Goal: Transaction & Acquisition: Purchase product/service

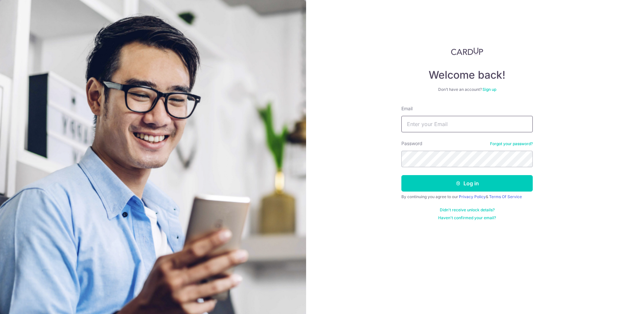
click at [439, 124] on input "Email" at bounding box center [467, 124] width 131 height 16
type input "celine.goh@steinway-gallery.com.sg"
click at [494, 182] on button "Log in" at bounding box center [467, 183] width 131 height 16
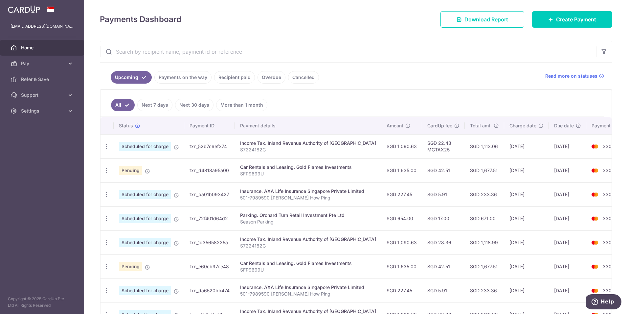
scroll to position [99, 0]
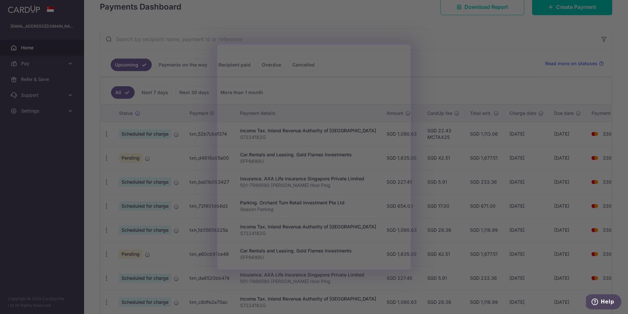
click at [447, 37] on div at bounding box center [317, 158] width 635 height 317
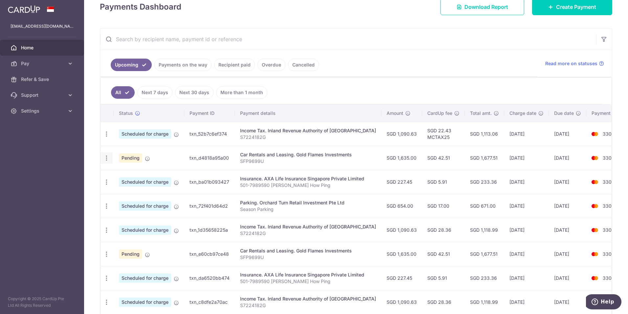
click at [108, 137] on icon "button" at bounding box center [106, 133] width 7 height 7
click at [117, 190] on link "Cancel payment" at bounding box center [135, 192] width 68 height 16
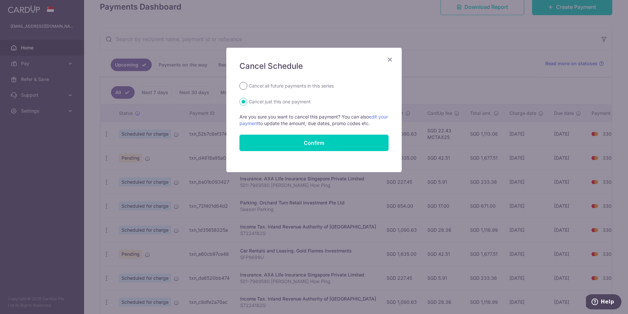
click at [245, 85] on input "Cancel all future payments in this series" at bounding box center [244, 86] width 8 height 8
radio input "true"
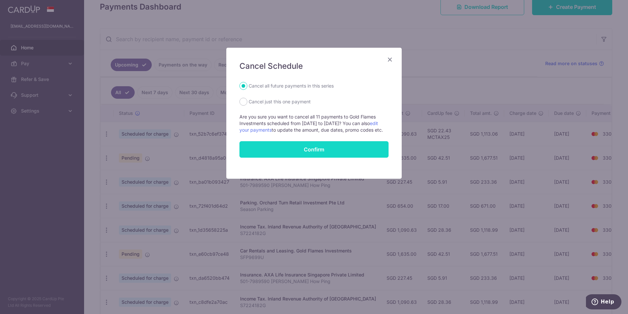
click at [321, 153] on input "Confirm" at bounding box center [314, 149] width 149 height 16
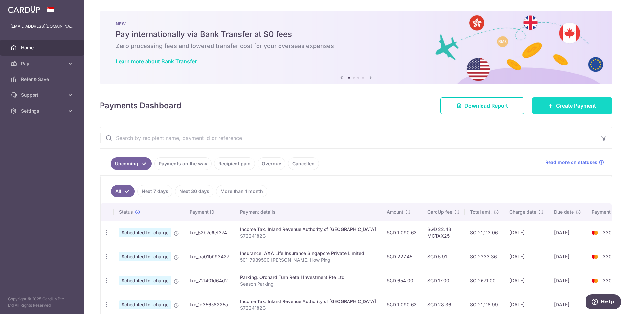
click at [567, 106] on span "Create Payment" at bounding box center [577, 106] width 40 height 8
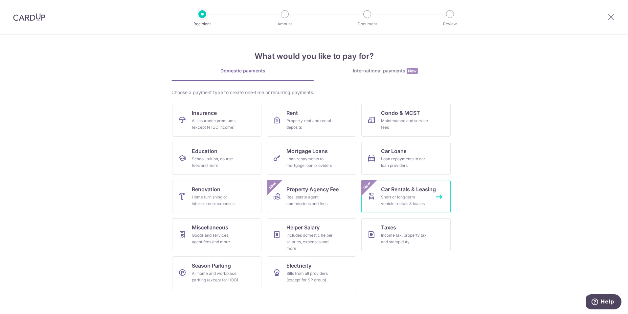
click at [399, 201] on div "Short or long‑term vehicle rentals & leases" at bounding box center [404, 200] width 47 height 13
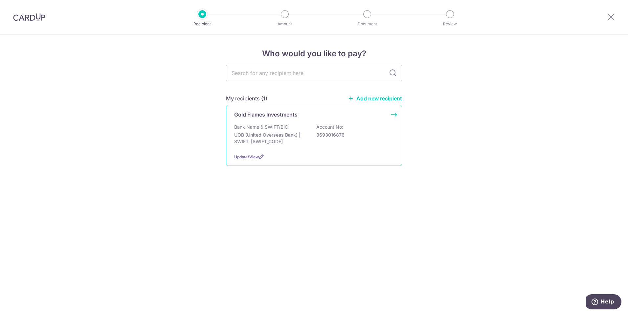
click at [254, 133] on p "UOB (United Overseas Bank) | SWIFT: UOVBSGSGXXX" at bounding box center [271, 137] width 74 height 13
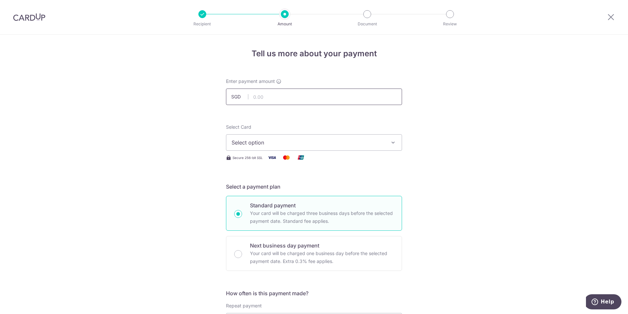
click at [297, 98] on input "text" at bounding box center [314, 96] width 176 height 16
type input "3,135.00"
click at [394, 141] on icon "button" at bounding box center [393, 142] width 7 height 7
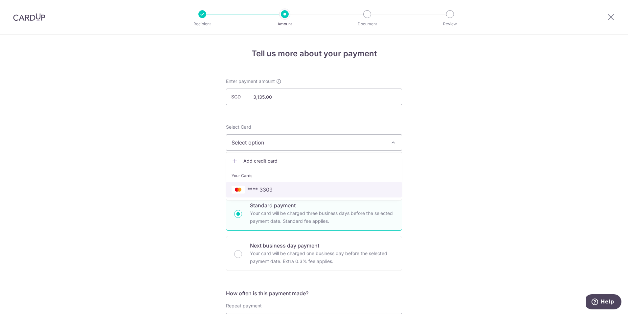
click at [294, 183] on link "**** 3309" at bounding box center [314, 189] width 176 height 16
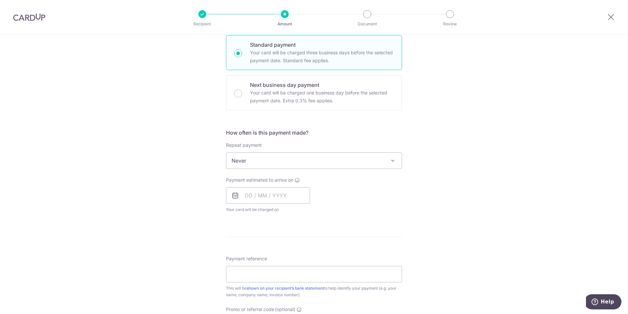
scroll to position [230, 0]
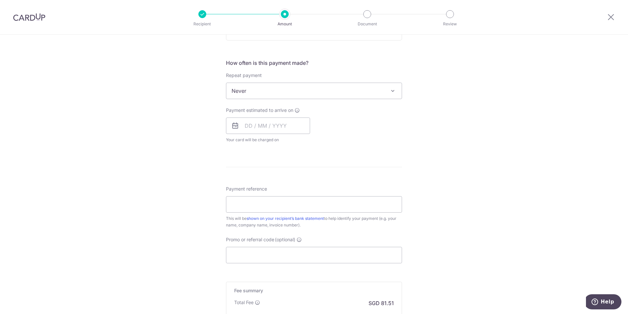
click at [232, 127] on icon at bounding box center [235, 126] width 8 height 8
click at [261, 133] on input "text" at bounding box center [268, 125] width 84 height 16
click at [251, 211] on link "18" at bounding box center [253, 211] width 11 height 11
type input "[DATE]"
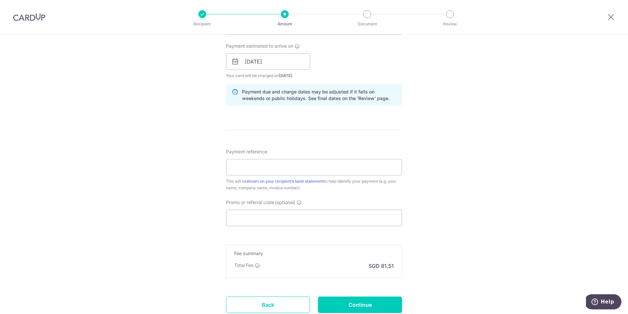
scroll to position [329, 0]
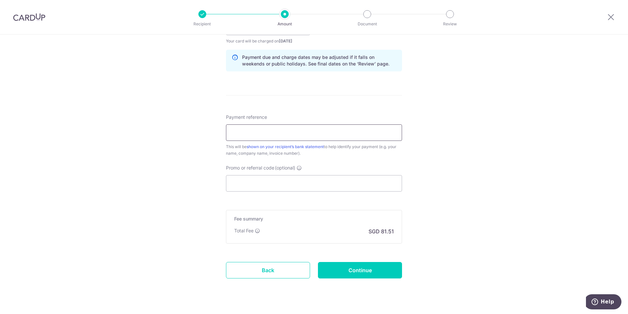
paste input "Inv9699-2025-08"
type input "Inv9699-2025-08"
click at [432, 214] on div "Tell us more about your payment Enter payment amount SGD 3,135.00 3135.00 Selec…" at bounding box center [314, 17] width 628 height 622
click at [363, 187] on input "Promo or referral code (optional)" at bounding box center [314, 183] width 176 height 16
type input "OFF225"
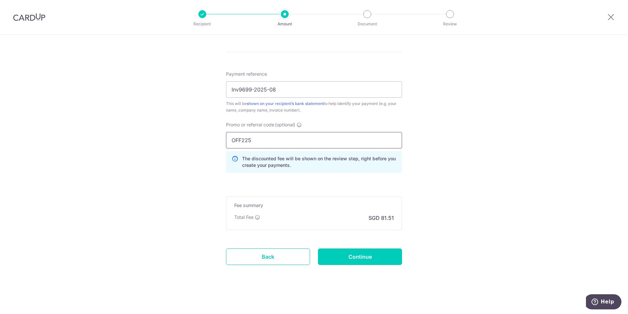
scroll to position [372, 0]
click at [354, 258] on input "Continue" at bounding box center [360, 256] width 84 height 16
type input "Create Schedule"
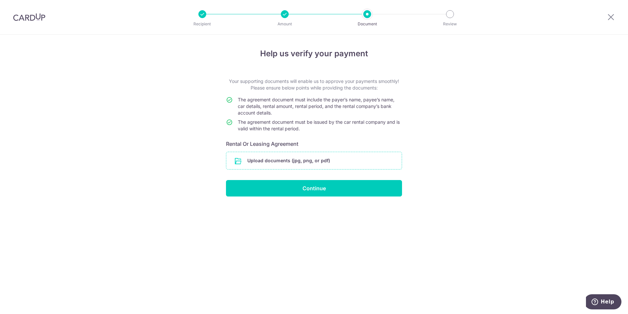
click at [312, 161] on input "file" at bounding box center [314, 160] width 176 height 17
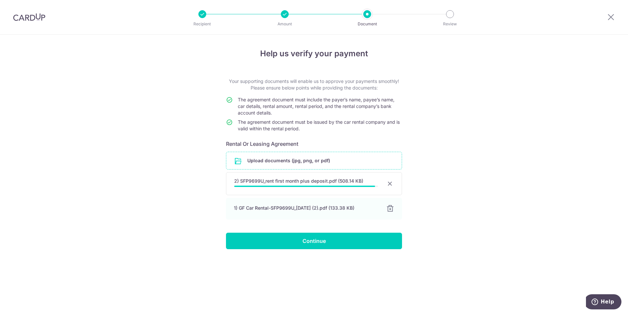
click at [389, 182] on div at bounding box center [390, 183] width 8 height 8
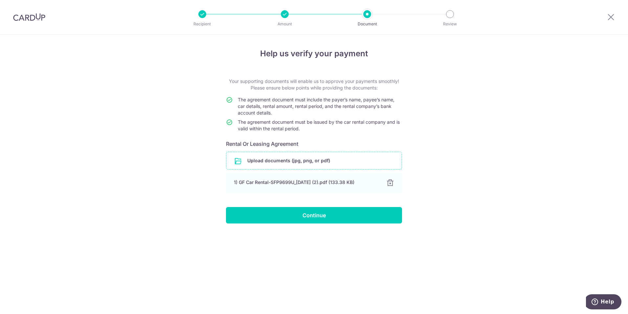
click at [278, 161] on input "file" at bounding box center [314, 160] width 176 height 17
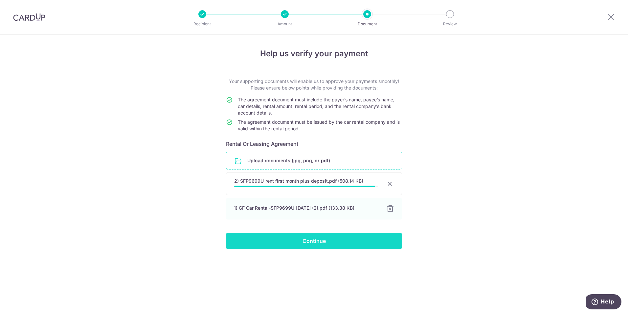
click at [316, 243] on input "Continue" at bounding box center [314, 240] width 176 height 16
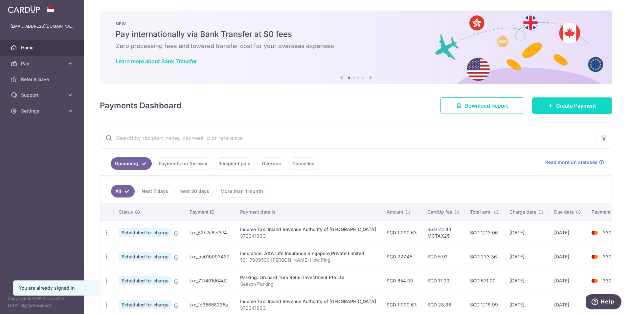
click at [587, 104] on span "Create Payment" at bounding box center [577, 106] width 40 height 8
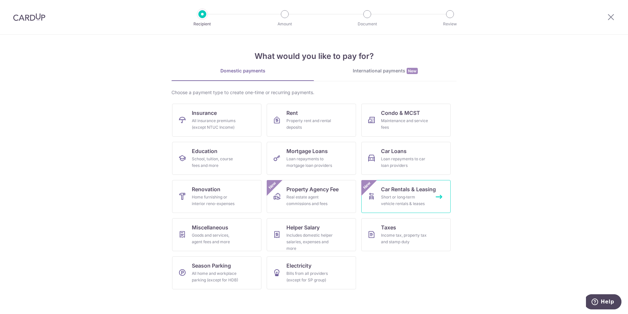
click at [424, 199] on div "Short or long‑term vehicle rentals & leases" at bounding box center [404, 200] width 47 height 13
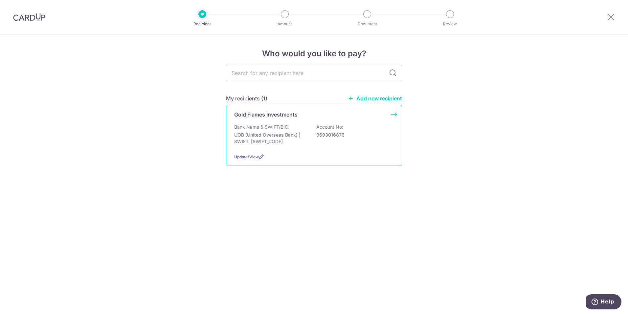
click at [270, 125] on p "Bank Name & SWIFT/BIC:" at bounding box center [261, 127] width 55 height 7
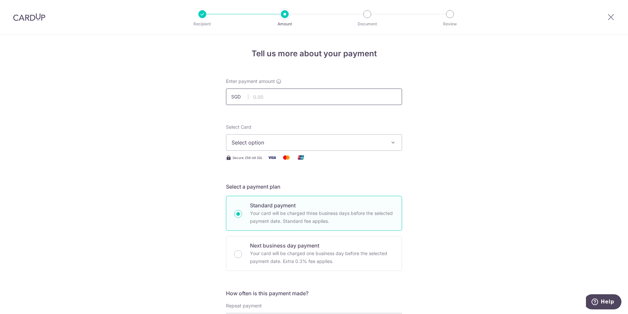
click at [306, 93] on input "text" at bounding box center [314, 96] width 176 height 16
type input "3,135.00"
click at [388, 140] on button "Select option" at bounding box center [314, 142] width 176 height 16
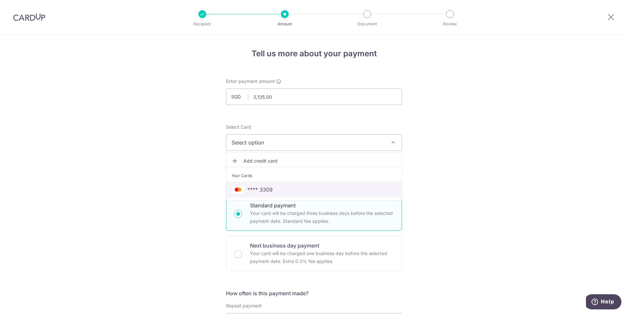
click at [289, 190] on span "**** 3309" at bounding box center [314, 189] width 165 height 8
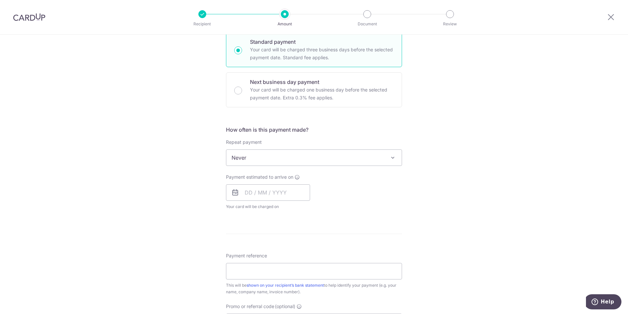
scroll to position [164, 0]
click at [270, 187] on input "text" at bounding box center [268, 191] width 84 height 16
click at [253, 277] on link "18" at bounding box center [253, 277] width 11 height 11
type input "18/08/2025"
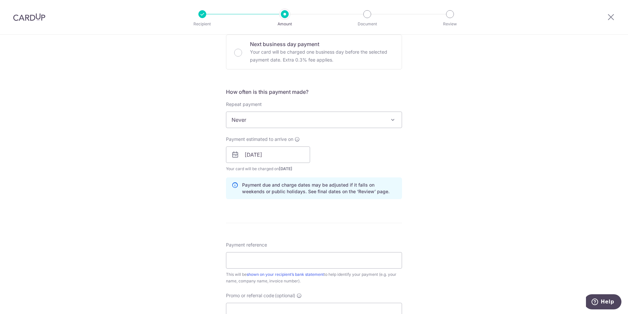
scroll to position [296, 0]
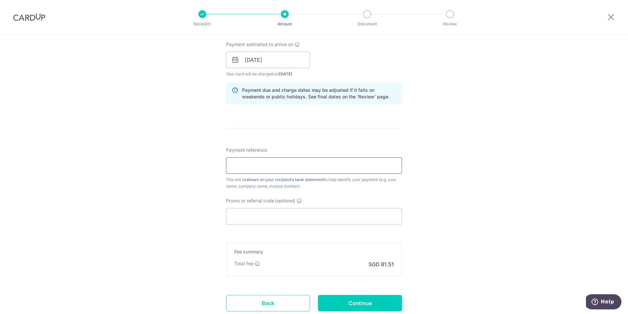
click at [284, 165] on input "Payment reference" at bounding box center [314, 165] width 176 height 16
paste input "Inv9699-2025-08"
type input "Inv9699-2025-08"
click at [298, 217] on input "Promo or referral code (optional)" at bounding box center [314, 216] width 176 height 16
type input "OFF225"
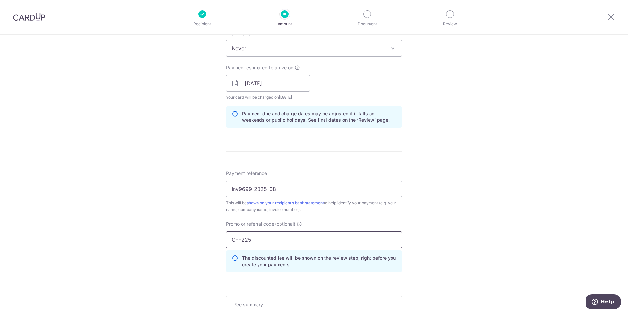
scroll to position [372, 0]
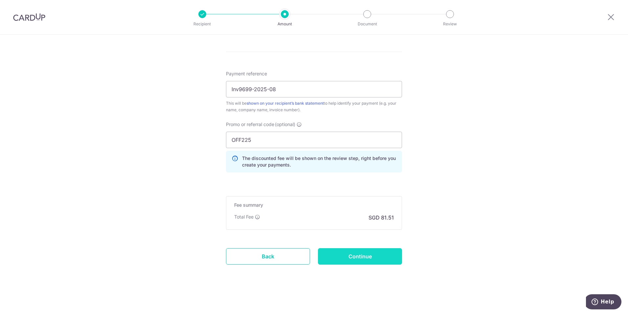
click at [385, 258] on input "Continue" at bounding box center [360, 256] width 84 height 16
type input "Create Schedule"
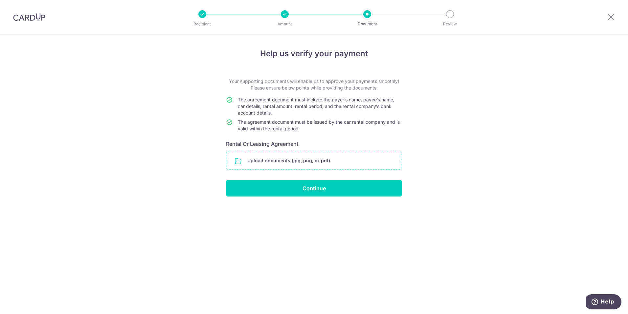
click at [344, 163] on input "file" at bounding box center [314, 160] width 176 height 17
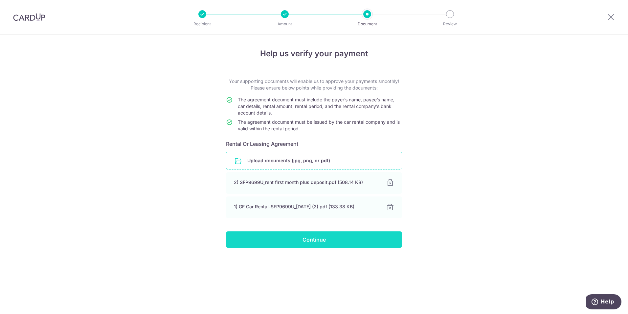
click at [319, 242] on input "Continue" at bounding box center [314, 239] width 176 height 16
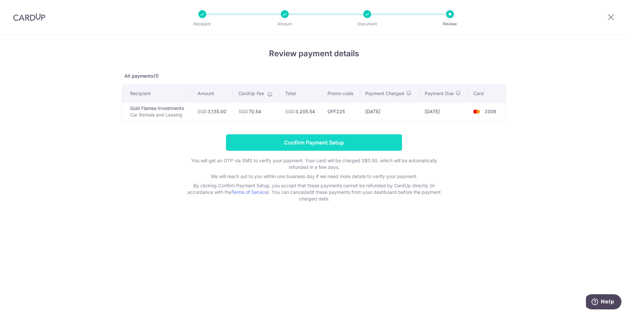
click at [353, 141] on input "Confirm Payment Setup" at bounding box center [314, 142] width 176 height 16
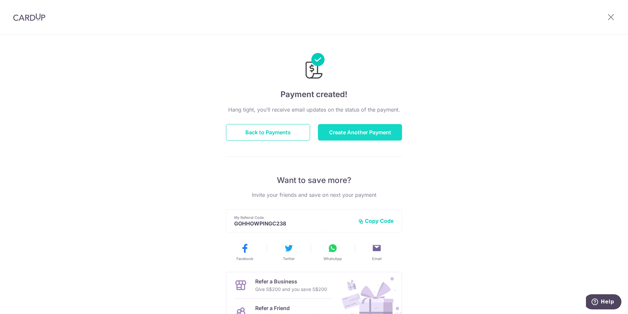
click at [347, 134] on button "Create Another Payment" at bounding box center [360, 132] width 84 height 16
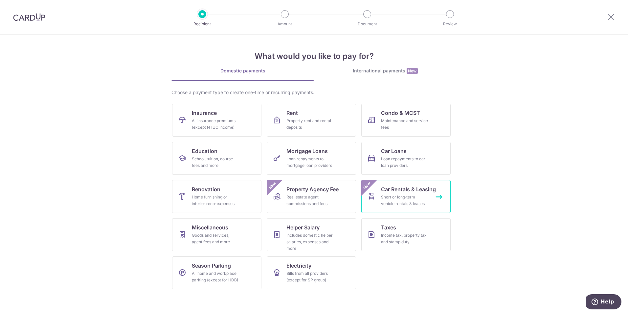
click at [391, 190] on span "Car Rentals & Leasing" at bounding box center [408, 189] width 55 height 8
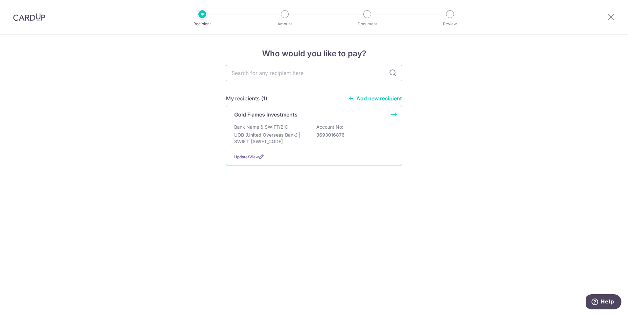
click at [278, 133] on p "UOB (United Overseas Bank) | SWIFT: [SWIFT_CODE]" at bounding box center [271, 137] width 74 height 13
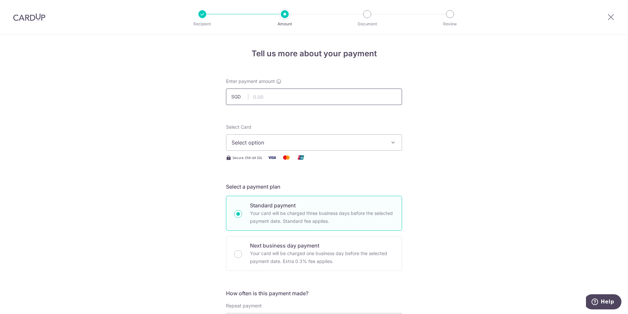
click at [304, 96] on input "text" at bounding box center [314, 96] width 176 height 16
type input "1,635.00"
click at [390, 142] on icon "button" at bounding box center [393, 142] width 7 height 7
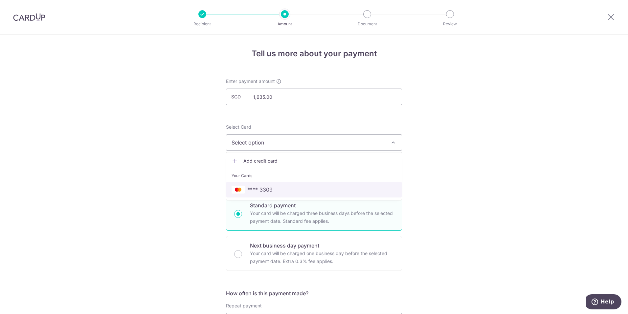
click at [293, 188] on span "**** 3309" at bounding box center [314, 189] width 165 height 8
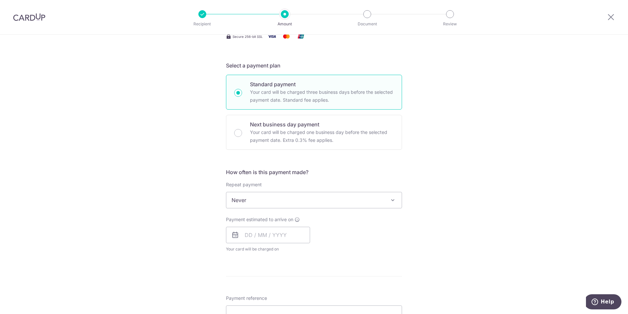
scroll to position [131, 0]
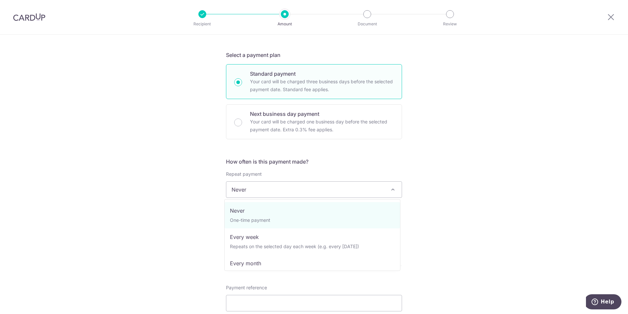
click at [396, 192] on span "Never" at bounding box center [314, 189] width 176 height 16
select select "3"
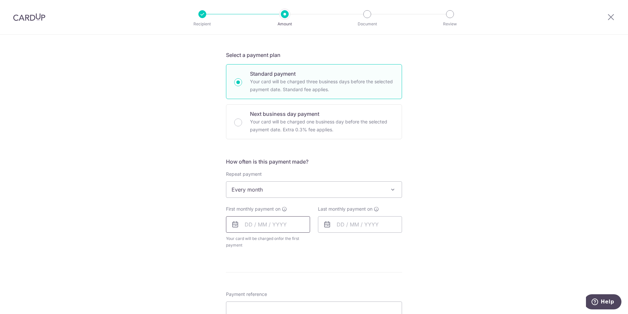
click at [250, 227] on input "text" at bounding box center [268, 224] width 84 height 16
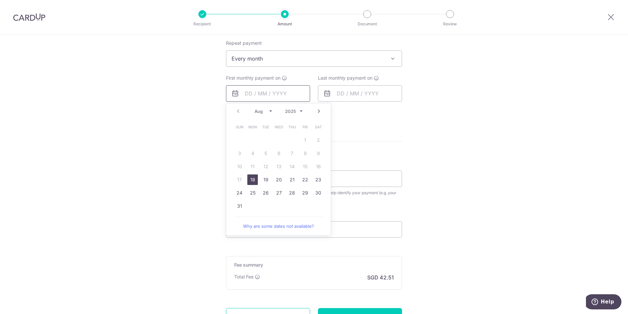
scroll to position [263, 0]
click at [319, 108] on link "Next" at bounding box center [319, 111] width 8 height 8
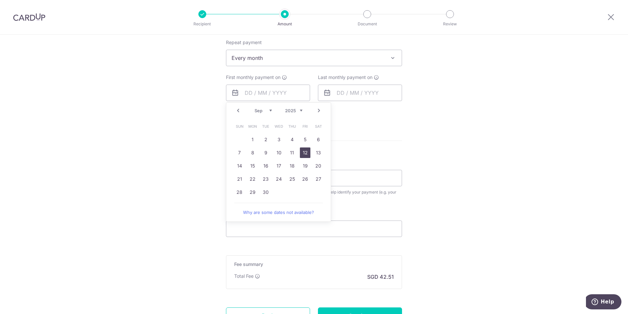
click at [304, 152] on link "12" at bounding box center [305, 152] width 11 height 11
type input "12/09/2025"
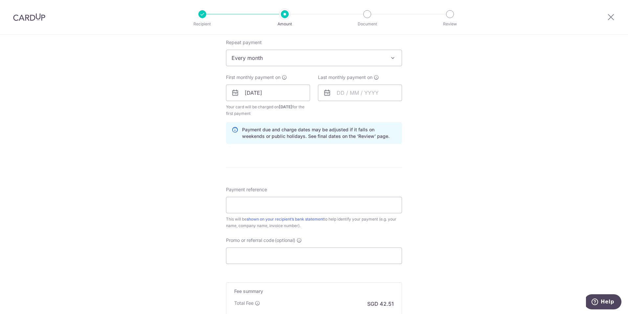
click at [326, 93] on icon at bounding box center [327, 93] width 8 height 8
click at [347, 97] on input "text" at bounding box center [360, 92] width 84 height 16
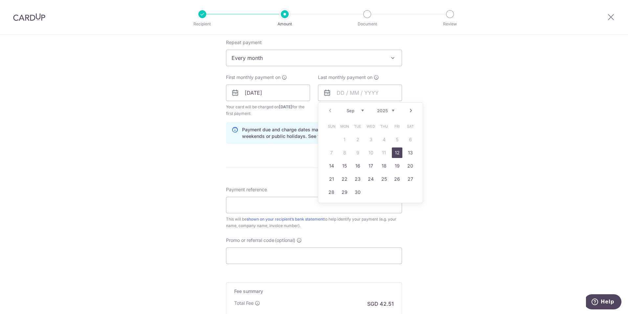
click at [391, 110] on select "2025 2026 2027 2028 2029 2030 2031 2032 2033 2034 2035" at bounding box center [385, 110] width 17 height 5
click at [328, 109] on link "Prev" at bounding box center [330, 111] width 8 height 8
click at [329, 167] on link "12" at bounding box center [331, 165] width 11 height 11
type input "12/07/2026"
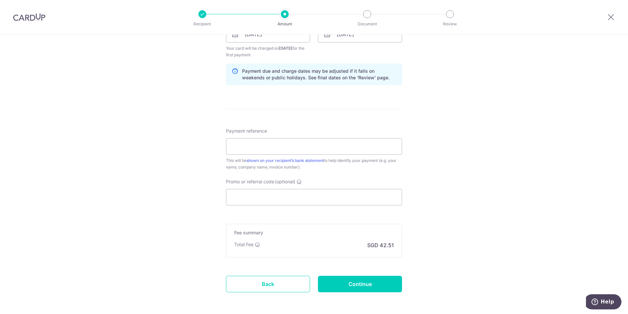
scroll to position [329, 0]
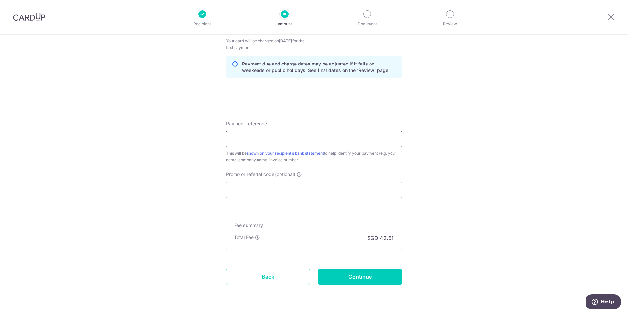
click at [297, 141] on input "Payment reference" at bounding box center [314, 139] width 176 height 16
type input "SFP9699U"
type input "REC185"
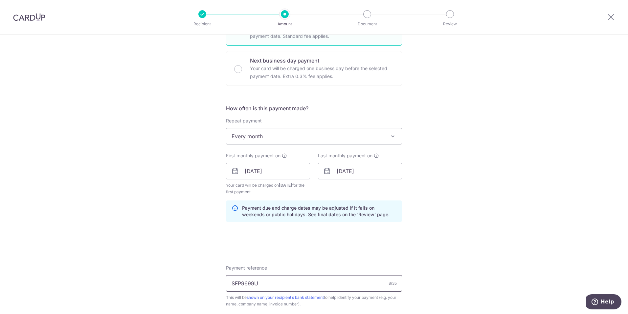
scroll to position [278, 0]
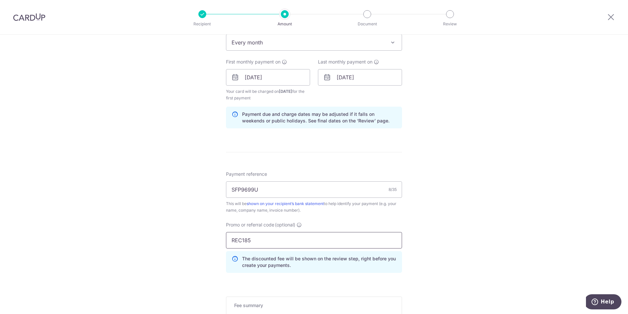
click at [269, 237] on input "REC185" at bounding box center [314, 240] width 176 height 16
click at [519, 178] on div "Tell us more about your payment Enter payment amount SGD 1,635.00 1635.00 Selec…" at bounding box center [314, 85] width 628 height 658
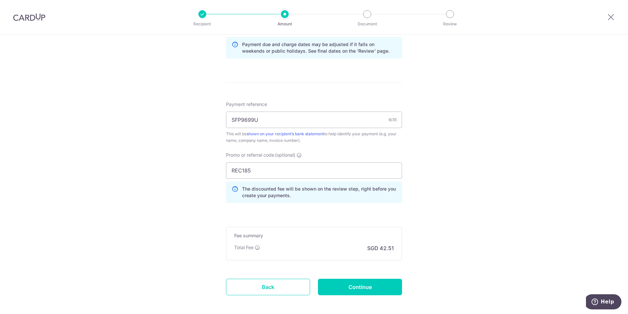
scroll to position [379, 0]
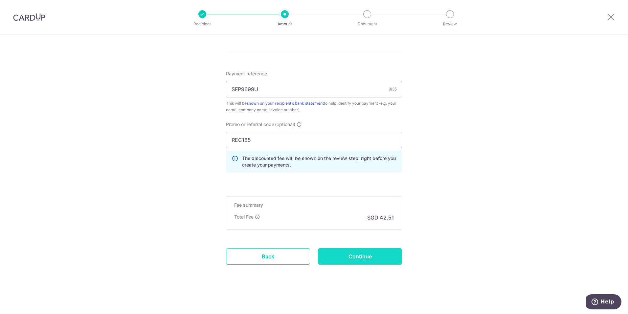
click at [379, 259] on input "Continue" at bounding box center [360, 256] width 84 height 16
type input "Create Schedule"
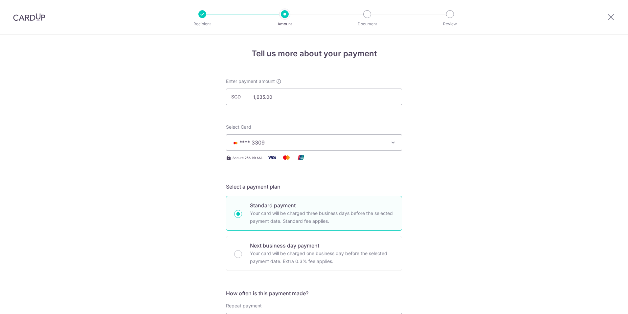
scroll to position [354, 0]
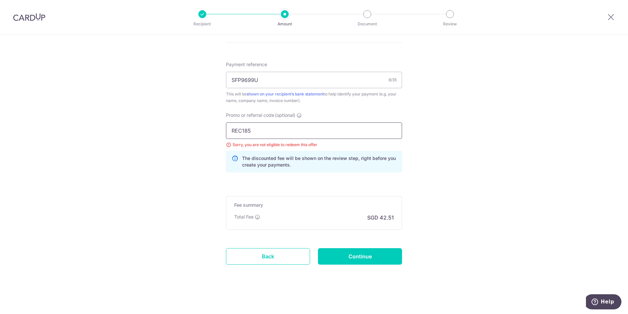
click at [290, 130] on input "REC185" at bounding box center [314, 130] width 176 height 16
type input "R"
type input "SAVERENT179"
click at [366, 260] on input "Continue" at bounding box center [360, 256] width 84 height 16
type input "Update Schedule"
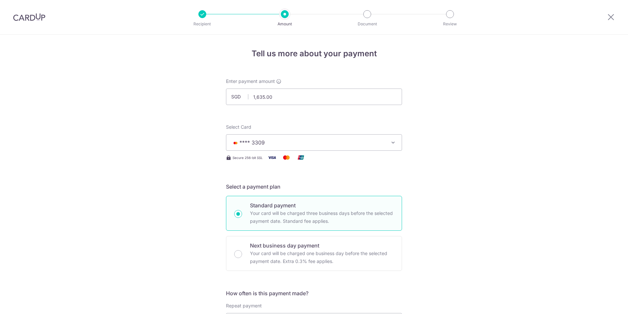
scroll to position [354, 0]
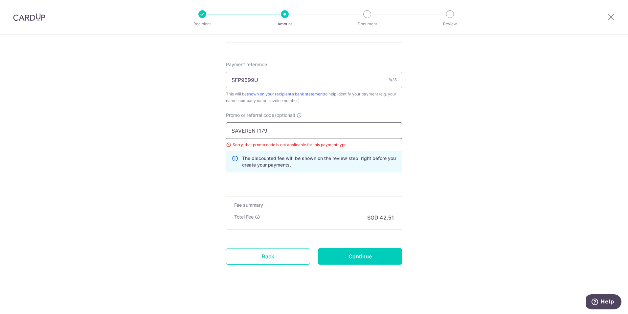
click at [281, 133] on input "SAVERENT179" at bounding box center [314, 130] width 176 height 16
type input "S"
type input "OFF225"
click at [361, 251] on input "Continue" at bounding box center [360, 256] width 84 height 16
type input "Update Schedule"
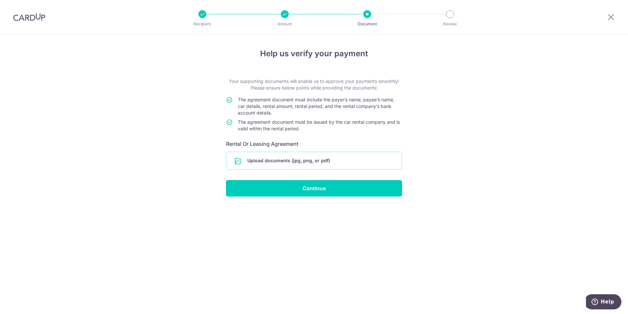
click at [346, 161] on input "file" at bounding box center [314, 160] width 176 height 17
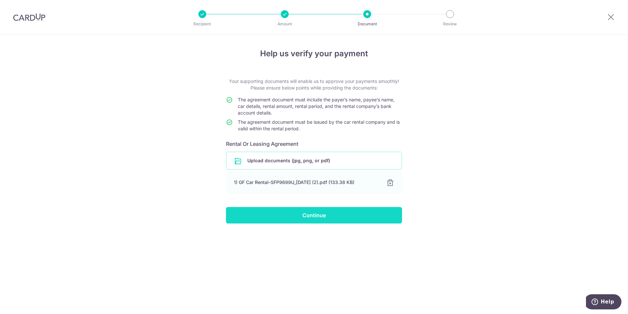
click at [343, 214] on input "Continue" at bounding box center [314, 215] width 176 height 16
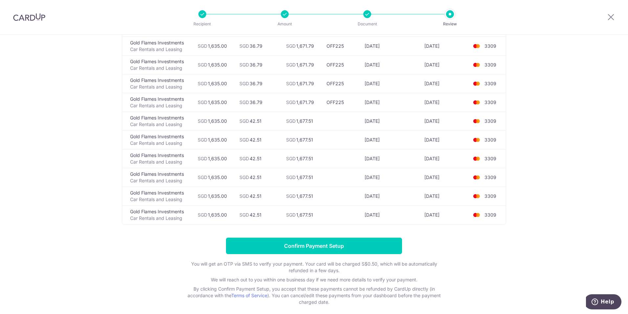
scroll to position [114, 0]
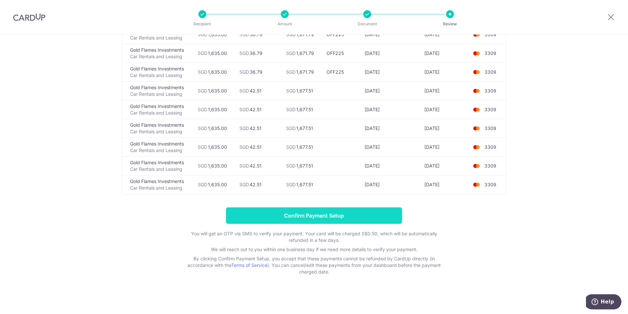
click at [376, 218] on input "Confirm Payment Setup" at bounding box center [314, 215] width 176 height 16
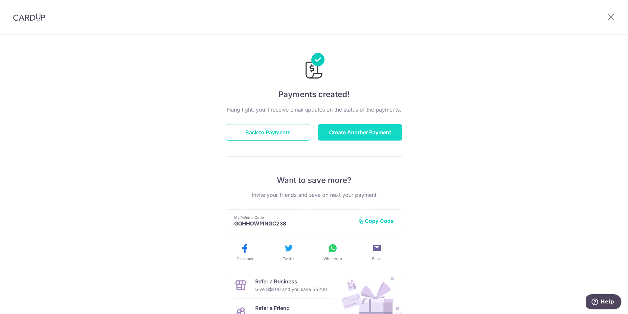
click at [373, 133] on button "Create Another Payment" at bounding box center [360, 132] width 84 height 16
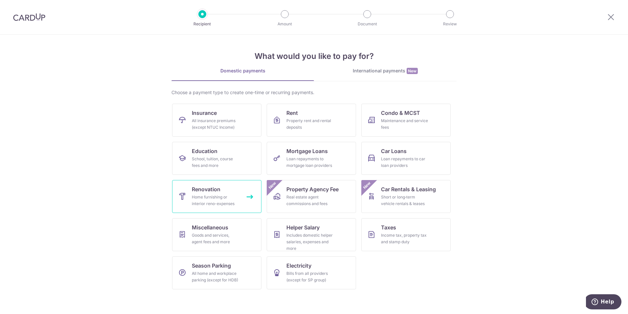
click at [218, 194] on div "Home furnishing or interior reno-expenses" at bounding box center [215, 200] width 47 height 13
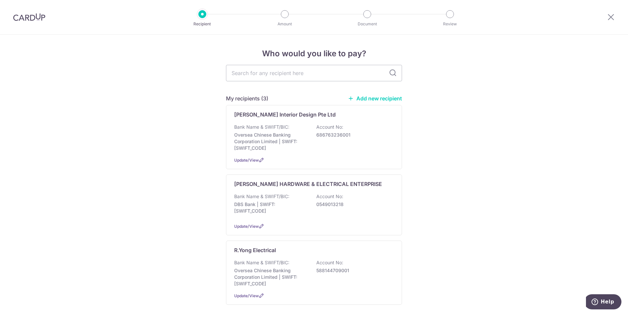
click at [378, 97] on link "Add new recipient" at bounding box center [375, 98] width 54 height 7
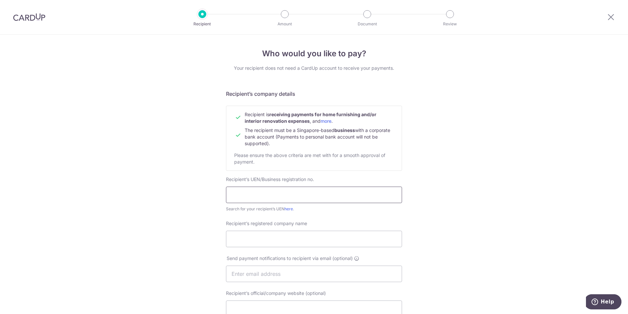
click at [268, 196] on input "text" at bounding box center [314, 194] width 176 height 16
paste input "201307851Z [GEOGRAPHIC_DATA]"
type input "201307851Z"
click at [360, 239] on input "Recipient’s registered company name" at bounding box center [314, 238] width 176 height 16
click at [251, 235] on input "Recipient’s registered company name" at bounding box center [314, 238] width 176 height 16
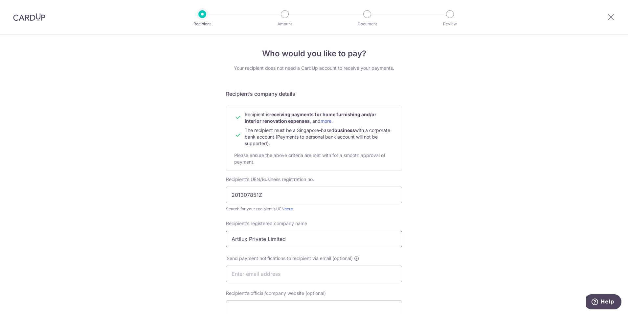
type input "Artilux Private Limited"
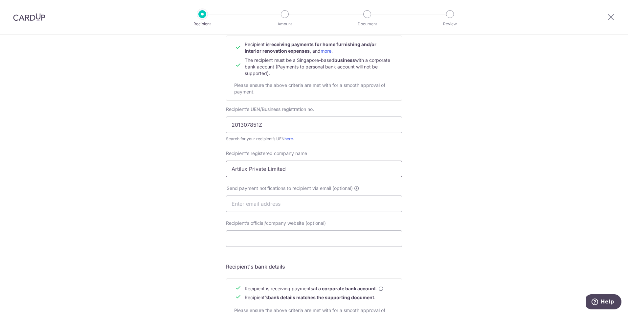
scroll to position [66, 0]
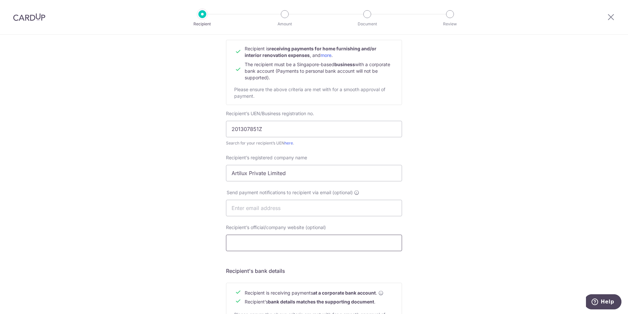
paste input "[URL][DOMAIN_NAME]"
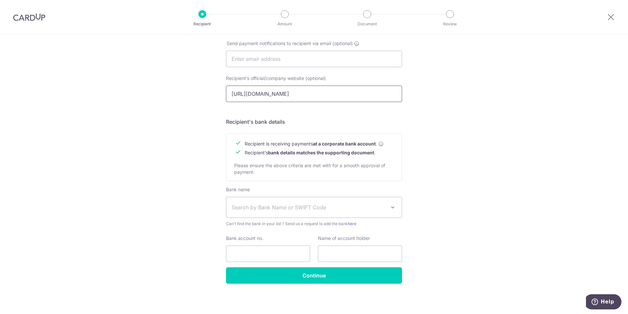
scroll to position [215, 0]
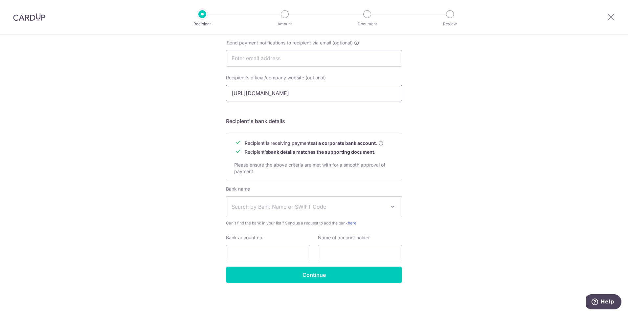
type input "[URL][DOMAIN_NAME]"
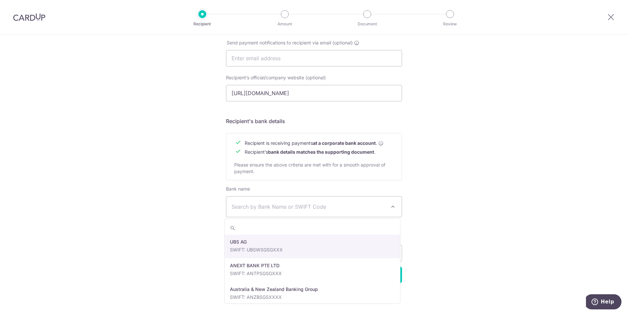
click at [291, 209] on span "Search by Bank Name or SWIFT Code" at bounding box center [309, 206] width 154 height 8
type input "overseas"
click at [291, 209] on span "Search by Bank Name or SWIFT Code" at bounding box center [309, 206] width 154 height 8
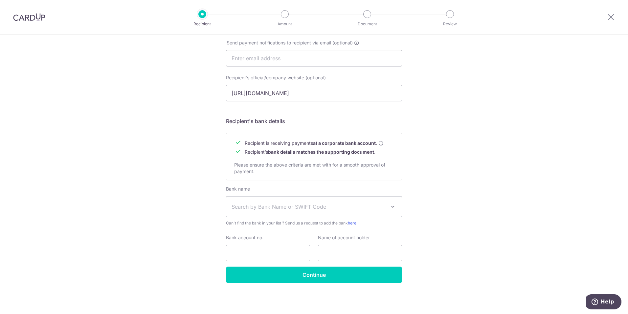
click at [282, 207] on span "Search by Bank Name or SWIFT Code" at bounding box center [309, 206] width 154 height 8
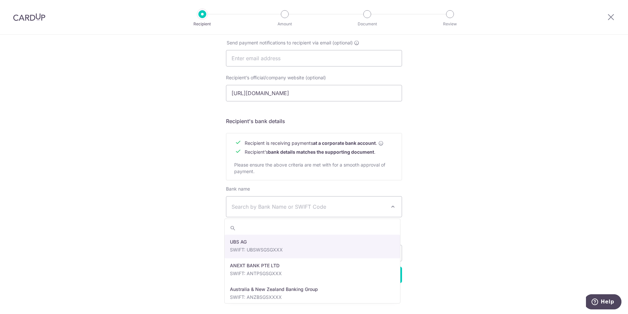
click at [390, 202] on span at bounding box center [393, 206] width 8 height 8
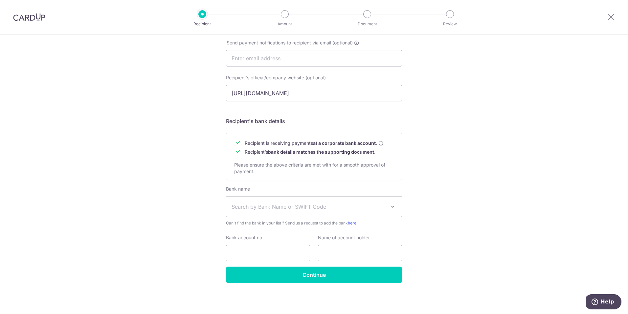
click at [328, 205] on span "Search by Bank Name or SWIFT Code" at bounding box center [309, 206] width 154 height 8
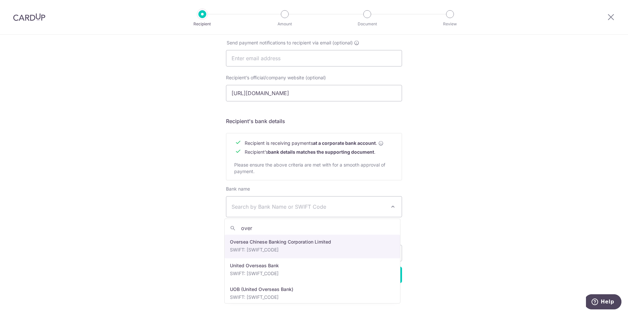
type input "over"
select select "12"
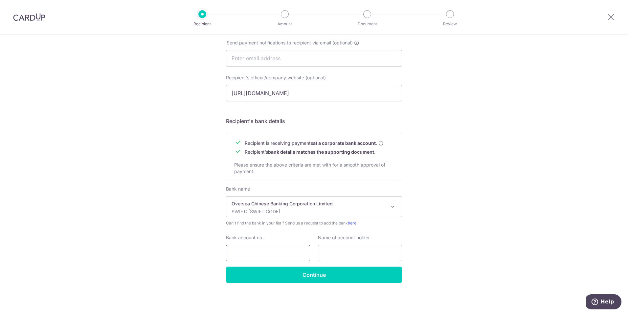
click at [253, 254] on input "Bank account no." at bounding box center [268, 253] width 84 height 16
paste input "t [CREDIT_CARD_NUMBER]"
click at [235, 250] on input "t [CREDIT_CARD_NUMBER]" at bounding box center [268, 253] width 84 height 16
click at [241, 248] on input "t [CREDIT_CARD_NUMBER]" at bounding box center [268, 253] width 84 height 16
drag, startPoint x: 244, startPoint y: 251, endPoint x: 265, endPoint y: 241, distance: 23.7
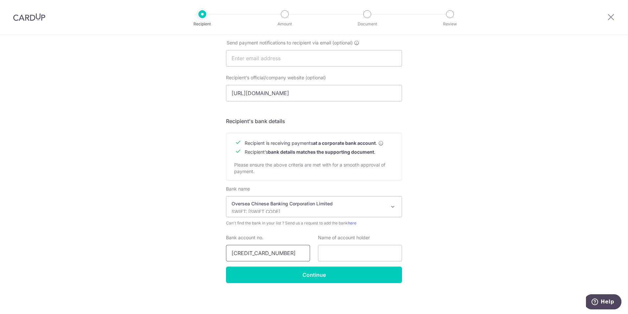
click at [244, 251] on input "[CREDIT_CARD_NUMBER]" at bounding box center [268, 253] width 84 height 16
click at [290, 251] on input "[CREDIT_CARD_NUMBER]" at bounding box center [268, 253] width 84 height 16
click at [243, 250] on input "[CREDIT_CARD_NUMBER]" at bounding box center [268, 253] width 84 height 16
click at [263, 252] on input "647480847-001" at bounding box center [268, 253] width 84 height 16
type input "[CREDIT_CARD_NUMBER]"
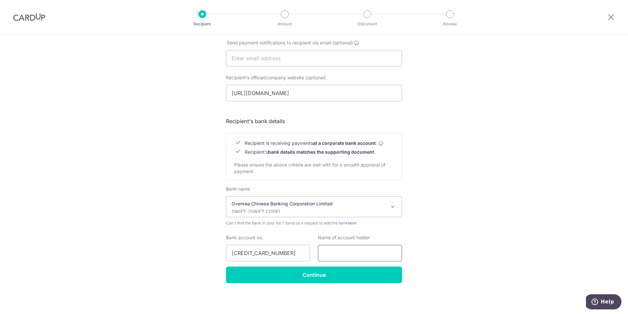
click at [371, 253] on input "text" at bounding box center [360, 253] width 84 height 16
type input "Artilux Private Limited"
click at [318, 277] on input "Continue" at bounding box center [314, 274] width 176 height 16
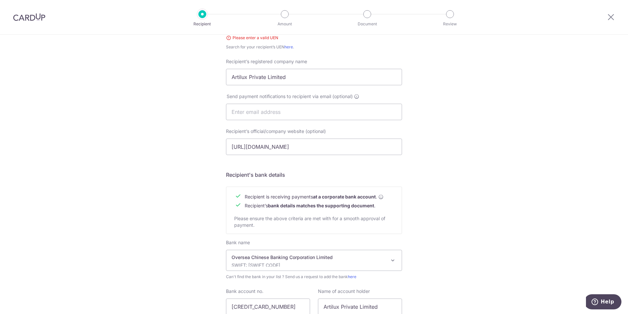
scroll to position [225, 0]
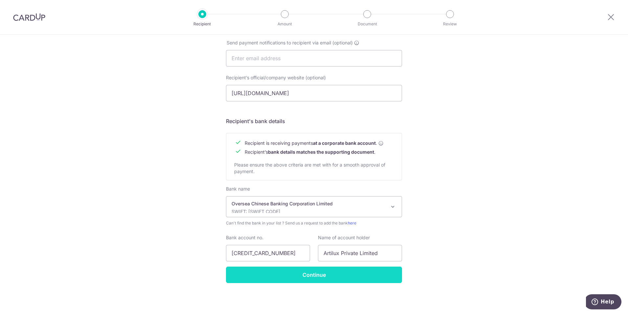
click at [348, 278] on input "Continue" at bounding box center [314, 274] width 176 height 16
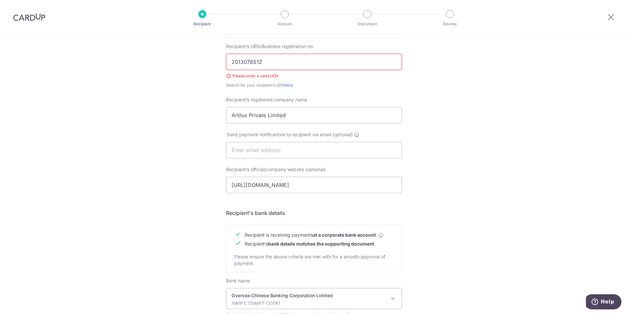
scroll to position [72, 0]
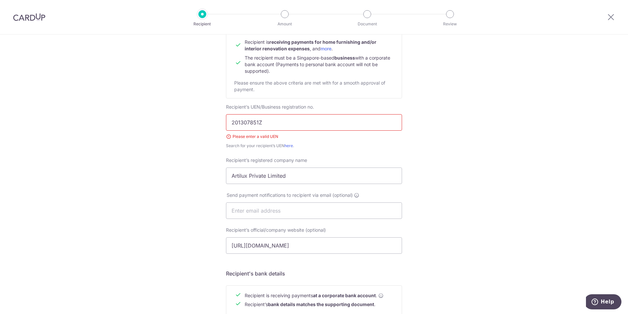
click at [290, 123] on input "201307851Z" at bounding box center [314, 122] width 176 height 16
type input "2"
paste input "201307851Z"
type input "201307851Z"
click at [462, 177] on div "Who would you like to pay? Your recipient does not need a CardUp account to rec…" at bounding box center [314, 214] width 628 height 504
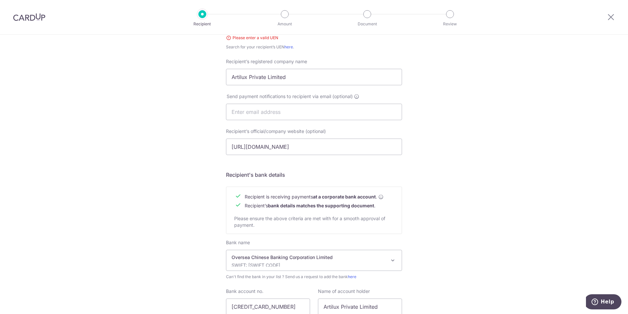
scroll to position [225, 0]
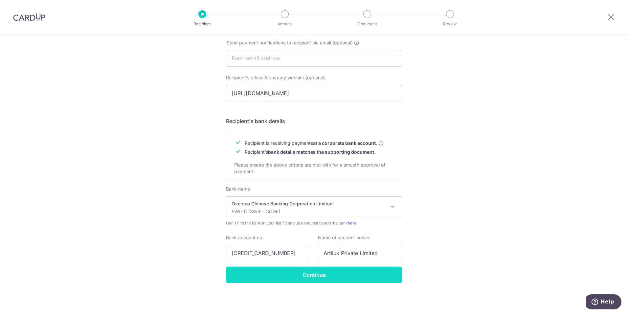
click at [378, 277] on input "Continue" at bounding box center [314, 274] width 176 height 16
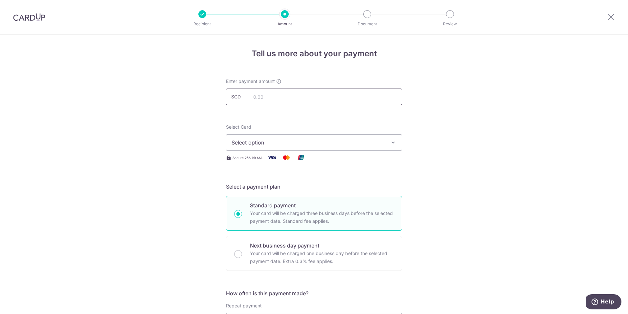
click at [284, 93] on input "text" at bounding box center [314, 96] width 176 height 16
type input "2,890.70"
click at [392, 144] on icon "button" at bounding box center [393, 142] width 7 height 7
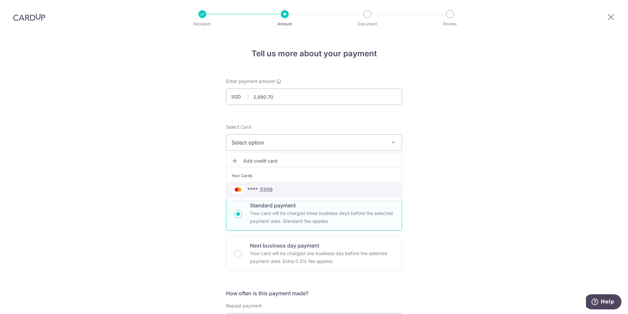
click at [308, 193] on span "**** 3309" at bounding box center [314, 189] width 165 height 8
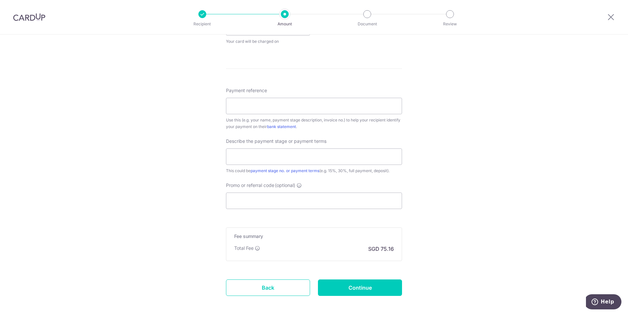
scroll to position [228, 0]
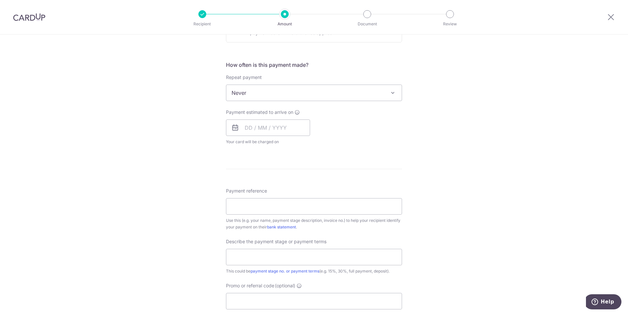
click at [233, 129] on icon at bounding box center [235, 128] width 8 height 8
click at [233, 127] on icon at bounding box center [235, 128] width 8 height 8
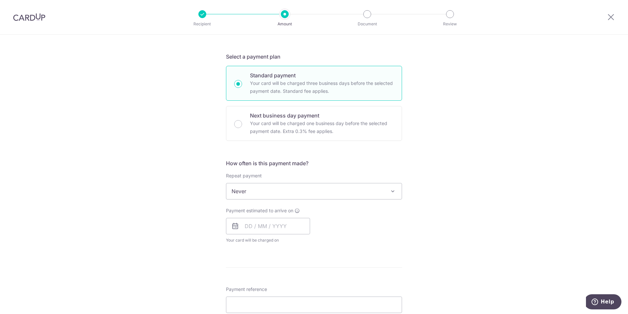
scroll to position [130, 0]
click at [231, 224] on icon at bounding box center [235, 226] width 8 height 8
click at [234, 225] on icon at bounding box center [235, 226] width 8 height 8
click at [251, 226] on input "text" at bounding box center [268, 226] width 84 height 16
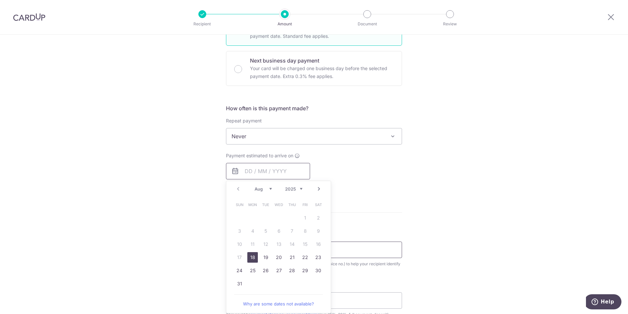
scroll to position [195, 0]
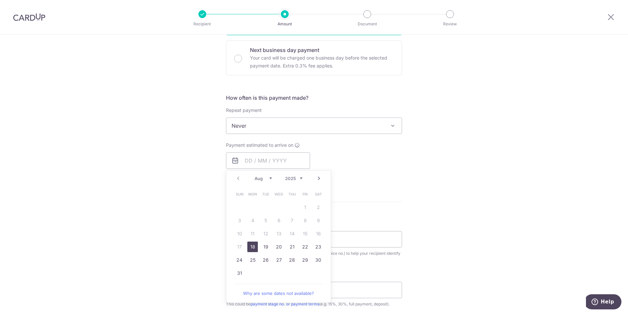
click at [250, 246] on link "18" at bounding box center [253, 246] width 11 height 11
type input "[DATE]"
click at [0, 0] on p "Payment due and charge dates may be adjusted if it falls on weekends or public …" at bounding box center [0, 0] width 0 height 0
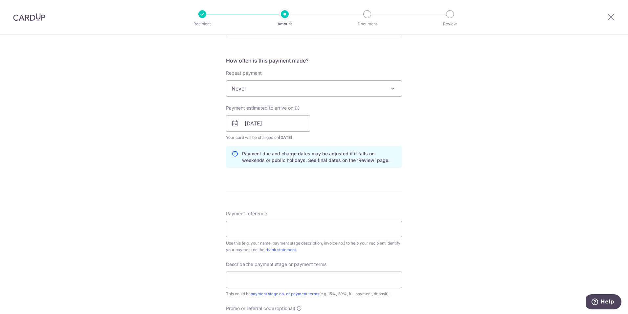
scroll to position [294, 0]
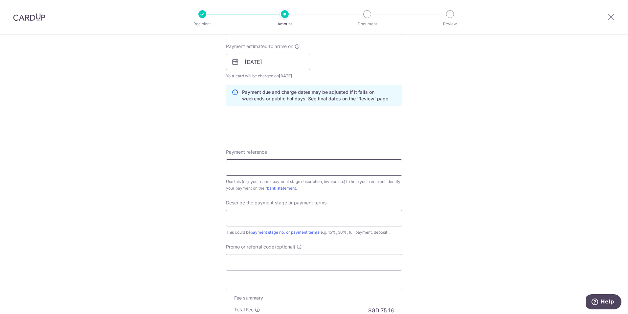
paste input "[PHONE_NUMBER]"
click at [230, 166] on input "[PHONE_NUMBER]" at bounding box center [314, 167] width 176 height 16
type input "Invoice no. [PHONE_NUMBER]"
click at [381, 218] on input "text" at bounding box center [314, 218] width 176 height 16
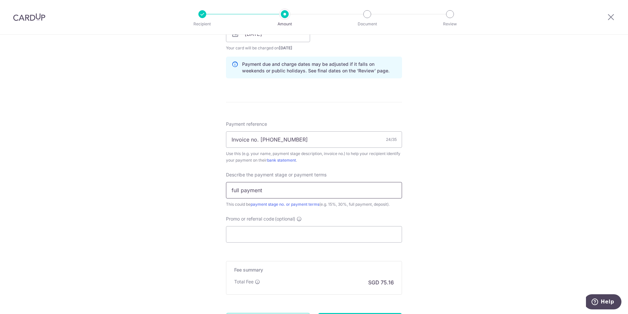
scroll to position [360, 0]
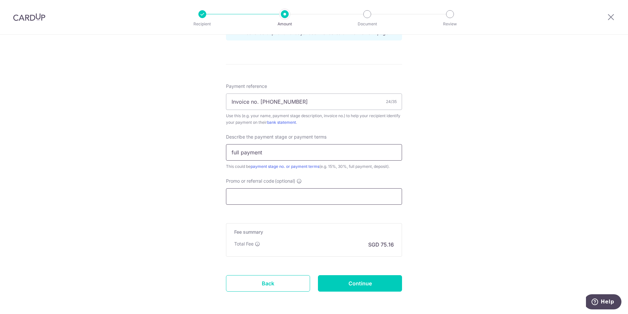
type input "full payment"
click at [375, 199] on input "Promo or referral code (optional)" at bounding box center [314, 196] width 176 height 16
type input "o"
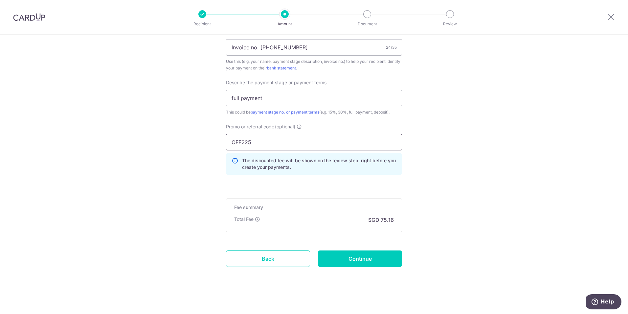
scroll to position [416, 0]
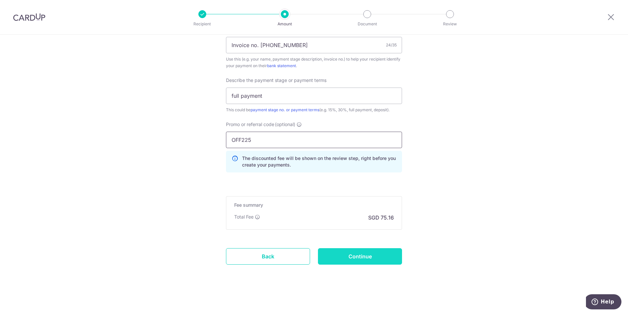
type input "OFF225"
click at [376, 258] on input "Continue" at bounding box center [360, 256] width 84 height 16
type input "Create Schedule"
click at [374, 261] on div "Create Schedule" at bounding box center [360, 256] width 92 height 16
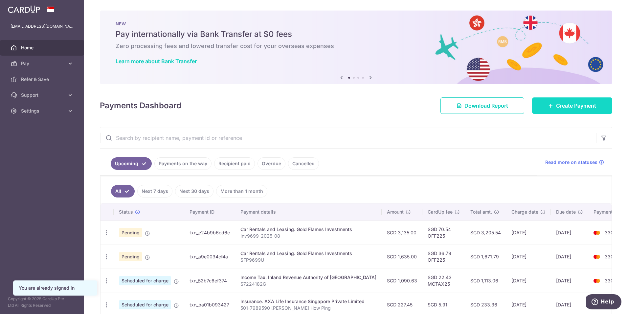
click at [581, 104] on span "Create Payment" at bounding box center [577, 106] width 40 height 8
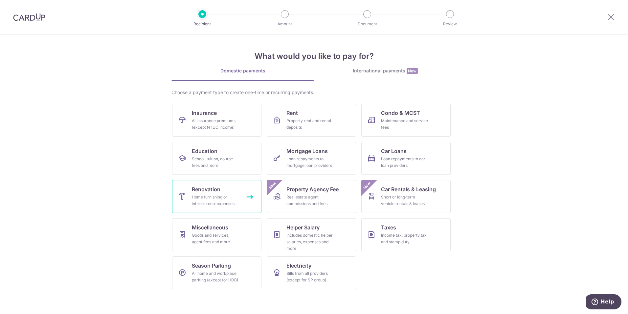
click at [208, 192] on span "Renovation" at bounding box center [206, 189] width 29 height 8
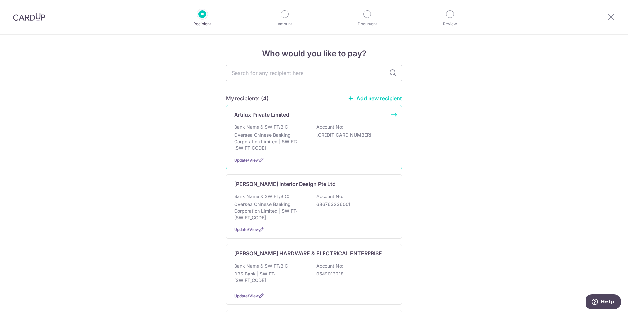
click at [269, 144] on p "Oversea Chinese Banking Corporation Limited | SWIFT: OCBCSGSGXXX" at bounding box center [271, 141] width 74 height 20
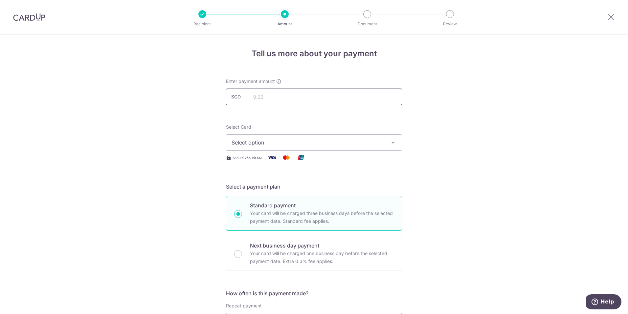
click at [272, 94] on input "text" at bounding box center [314, 96] width 176 height 16
type input "2,890.70"
type input "[DATE]"
type input "Invoice no. [PHONE_NUMBER]"
type input "full payment"
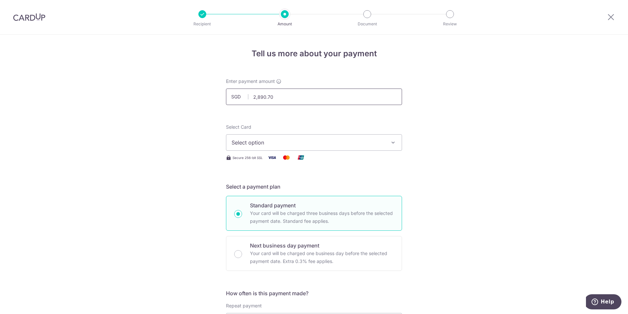
type input "OFF225"
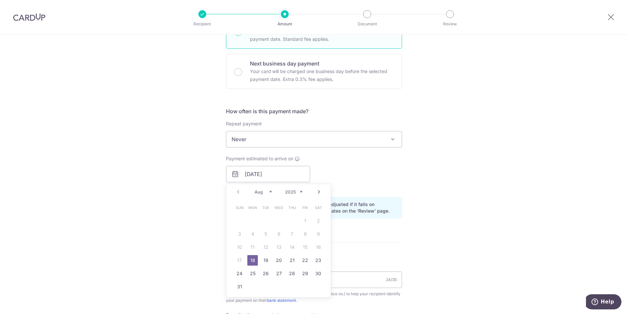
type input "2,890.70"
click at [457, 233] on div "Tell us more about your payment Enter payment amount SGD 2,890.70 2890.70 Selec…" at bounding box center [314, 200] width 628 height 695
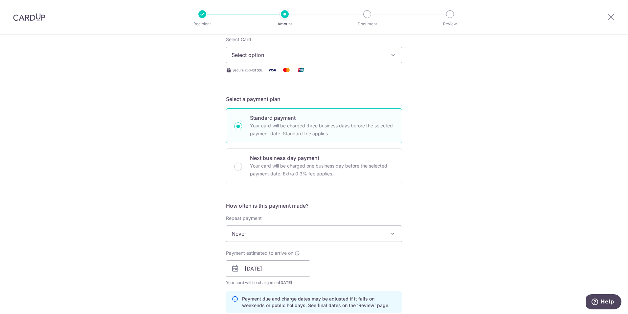
scroll to position [0, 0]
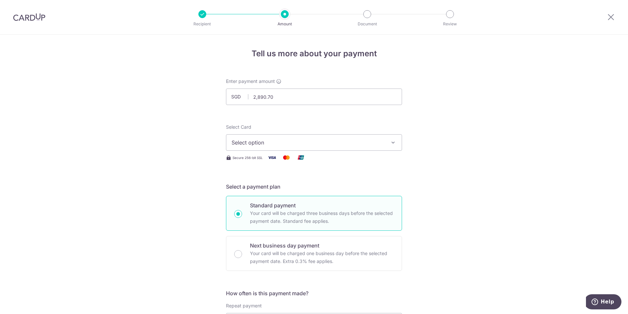
click at [396, 142] on button "Select option" at bounding box center [314, 142] width 176 height 16
drag, startPoint x: 292, startPoint y: 191, endPoint x: 478, endPoint y: 269, distance: 201.6
click at [292, 191] on span "**** 3309" at bounding box center [314, 189] width 165 height 8
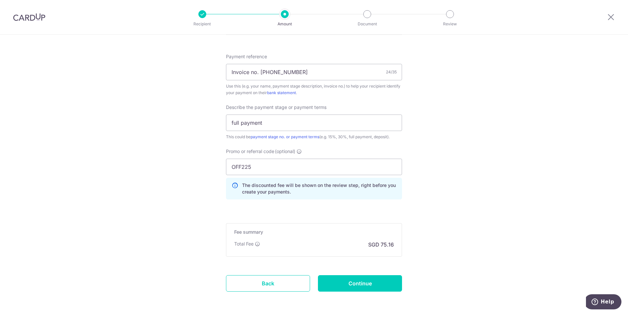
scroll to position [416, 0]
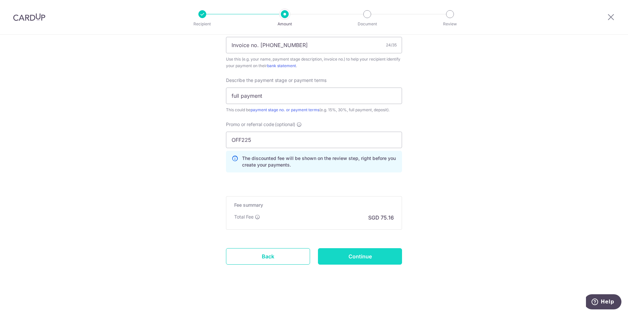
click at [370, 260] on input "Continue" at bounding box center [360, 256] width 84 height 16
type input "Create Schedule"
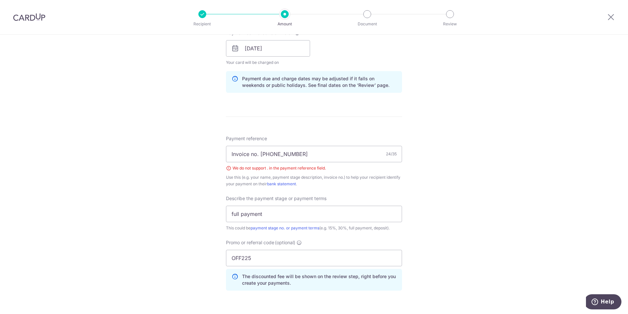
scroll to position [294, 0]
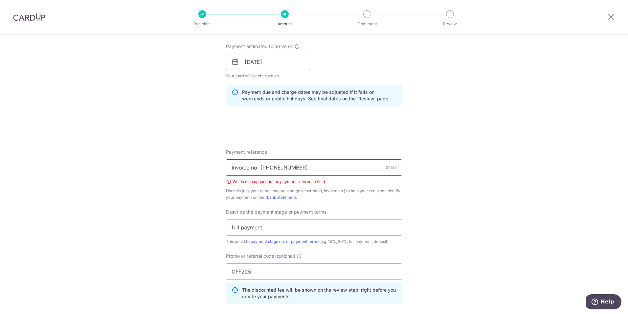
click at [258, 166] on input "Invoice no. 2025-08-0415" at bounding box center [314, 167] width 176 height 16
click at [257, 167] on input "Invoice no2025-08-0415" at bounding box center [314, 167] width 176 height 16
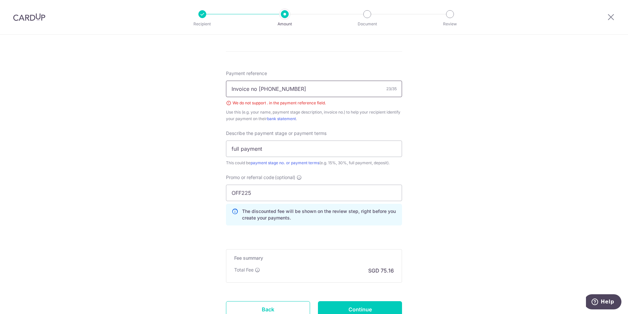
scroll to position [392, 0]
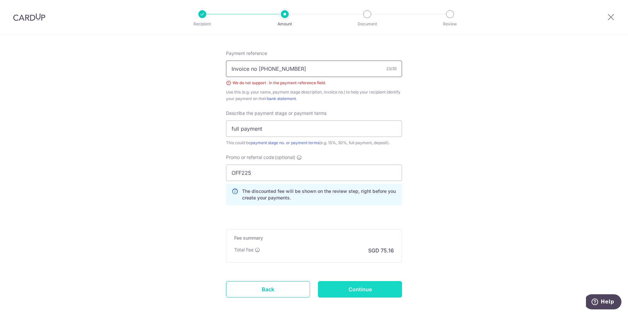
type input "Invoice no 2025-08-0415"
click at [391, 290] on input "Continue" at bounding box center [360, 289] width 84 height 16
type input "Create Schedule"
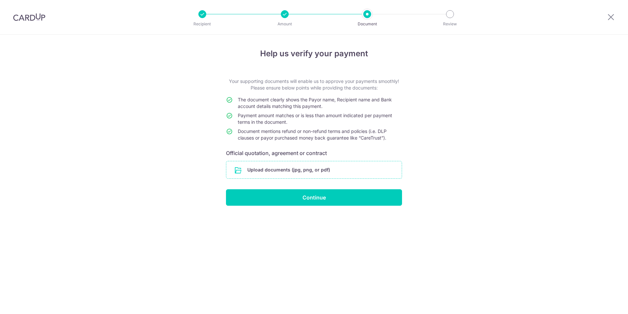
click at [325, 171] on input "file" at bounding box center [314, 169] width 176 height 17
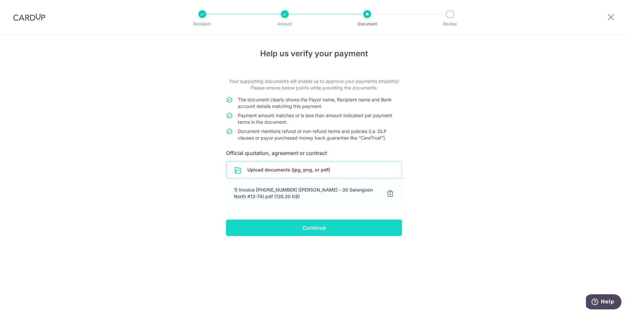
click at [343, 230] on input "Continue" at bounding box center [314, 227] width 176 height 16
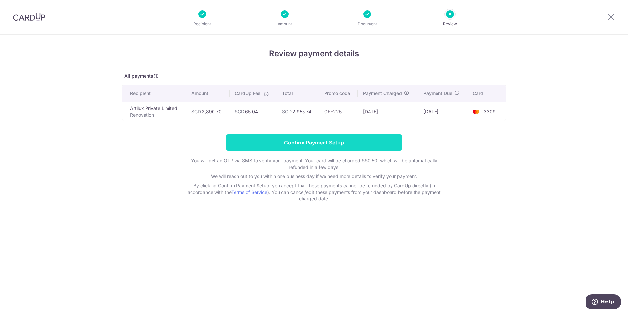
click at [333, 144] on input "Confirm Payment Setup" at bounding box center [314, 142] width 176 height 16
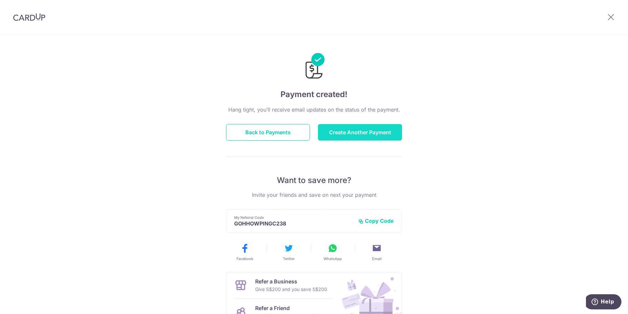
click at [362, 135] on button "Create Another Payment" at bounding box center [360, 132] width 84 height 16
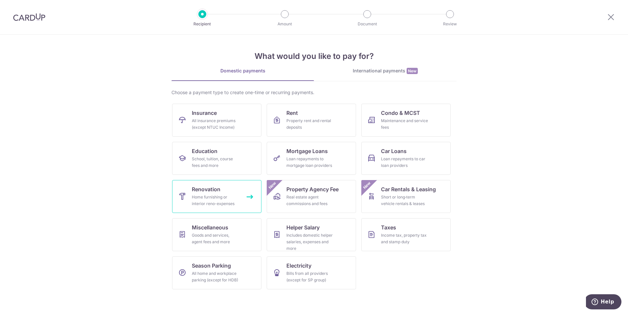
click at [232, 197] on div "Home furnishing or interior reno-expenses" at bounding box center [215, 200] width 47 height 13
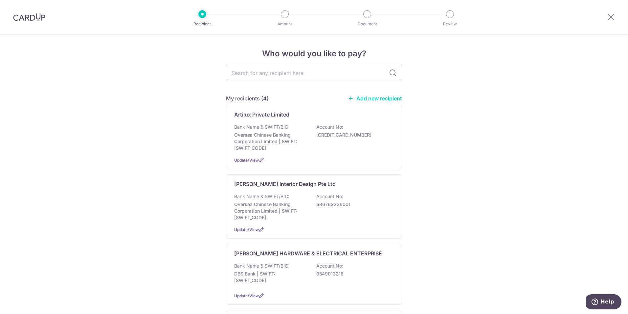
click at [387, 96] on link "Add new recipient" at bounding box center [375, 98] width 54 height 7
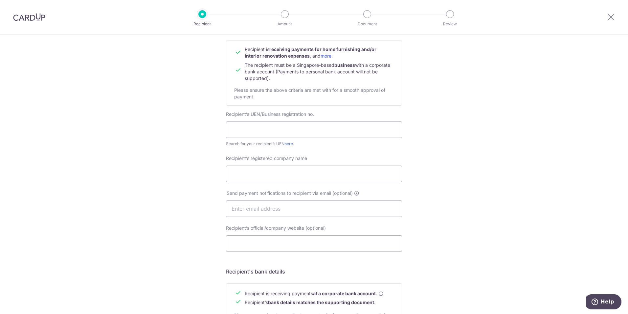
scroll to position [99, 0]
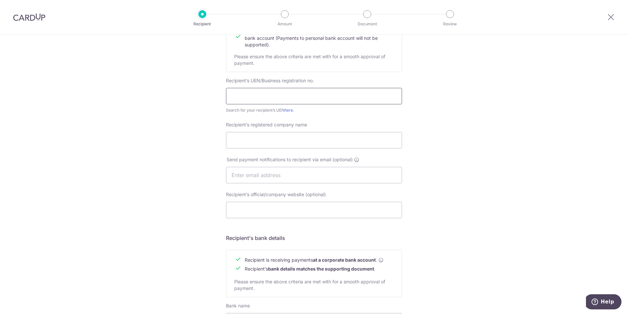
click at [263, 95] on input "text" at bounding box center [314, 96] width 176 height 16
type input "197502143C"
click at [334, 139] on input "Recipient’s registered company name" at bounding box center [314, 140] width 176 height 16
type input "Eldric Marketing Pte Ltd"
click at [367, 207] on input "Recipient’s official/company website (optional)" at bounding box center [314, 210] width 176 height 16
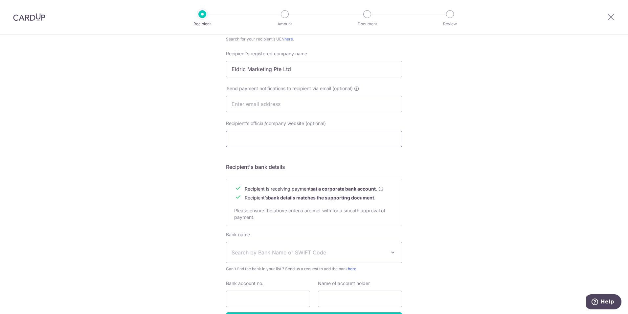
scroll to position [215, 0]
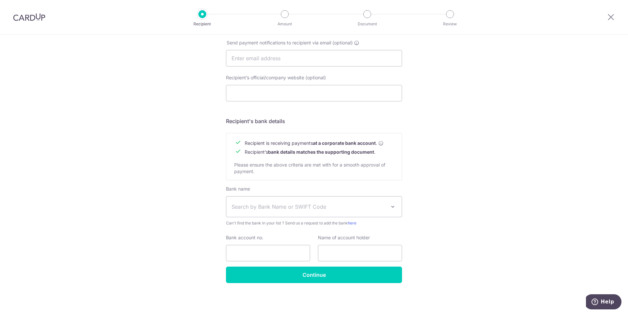
click at [392, 206] on span at bounding box center [393, 206] width 8 height 8
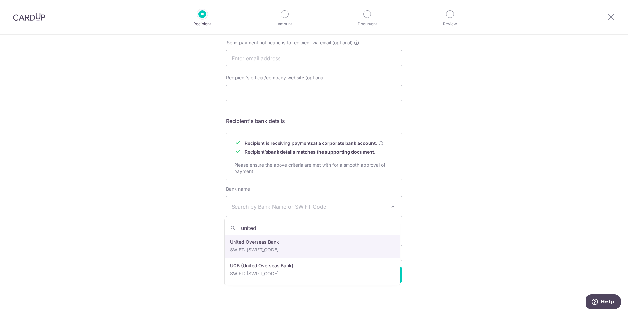
type input "united"
select select "23668"
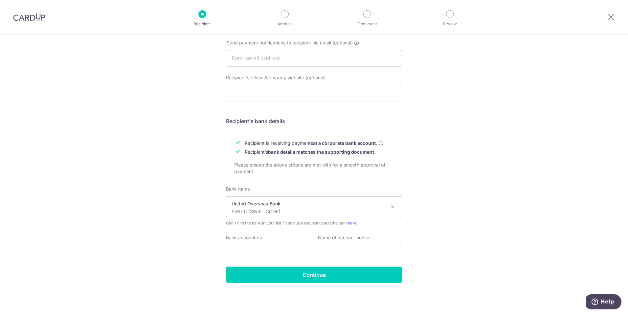
click at [452, 227] on div "Who would you like to pay? Your recipient does not need a CardUp account to rec…" at bounding box center [314, 66] width 628 height 494
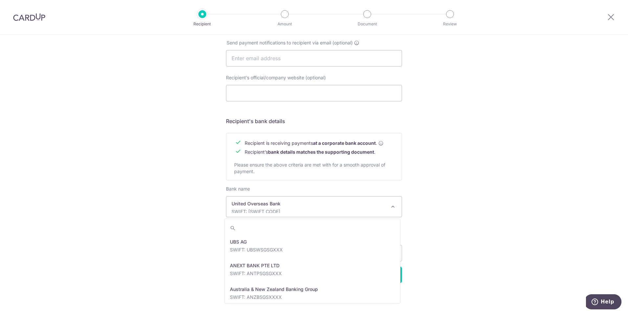
click at [392, 209] on span at bounding box center [393, 206] width 8 height 8
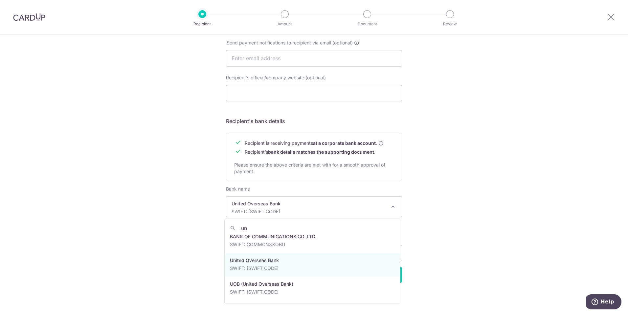
scroll to position [0, 0]
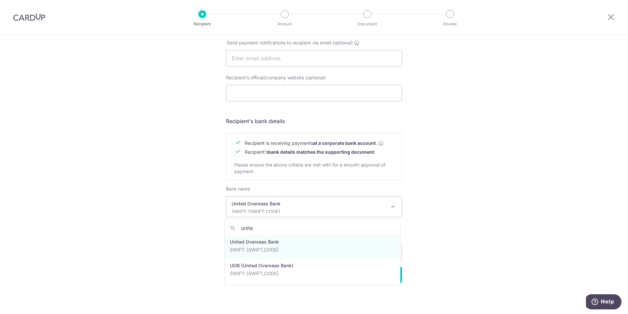
type input "united"
click at [455, 221] on div "Who would you like to pay? Your recipient does not need a CardUp account to rec…" at bounding box center [314, 66] width 628 height 494
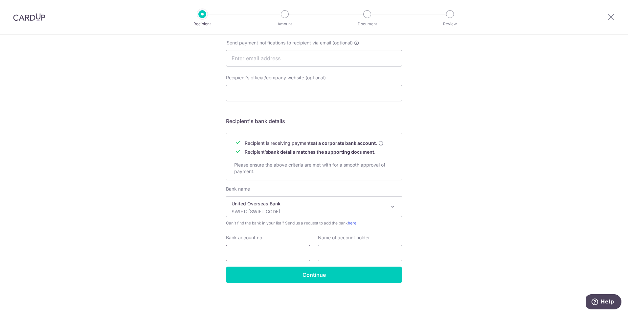
click at [274, 253] on input "Bank account no." at bounding box center [268, 253] width 84 height 16
type input "9893413983"
click at [381, 253] on input "text" at bounding box center [360, 253] width 84 height 16
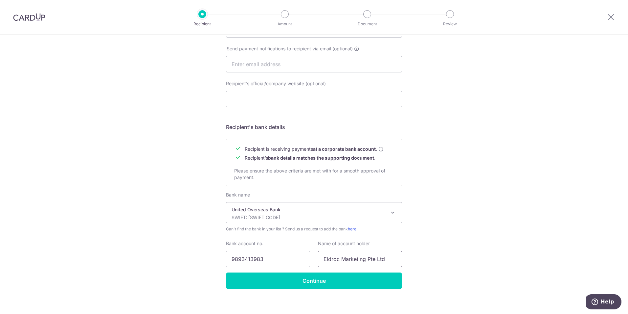
scroll to position [215, 0]
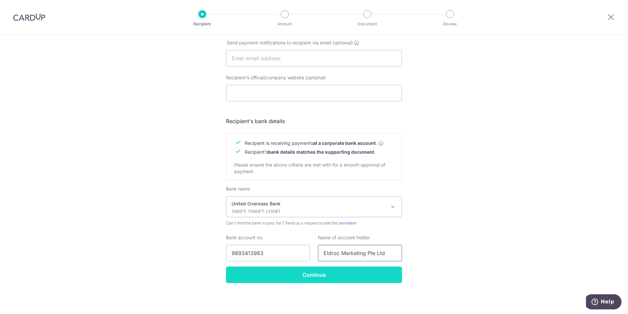
type input "Eldroc Marketing Pte Ltd"
click at [359, 278] on input "Continue" at bounding box center [314, 274] width 176 height 16
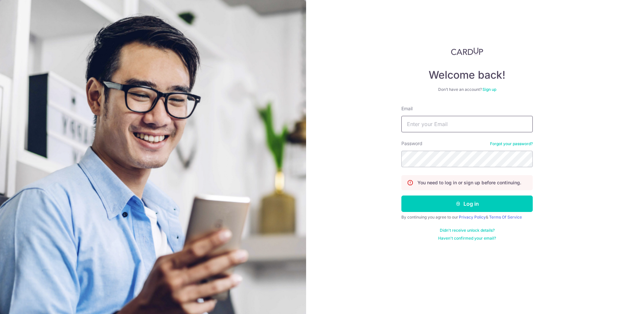
click at [471, 126] on input "Email" at bounding box center [467, 124] width 131 height 16
type input "[EMAIL_ADDRESS][DOMAIN_NAME]"
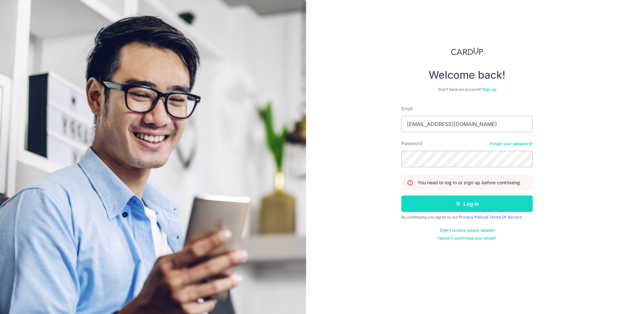
click at [464, 203] on button "Log in" at bounding box center [467, 203] width 131 height 16
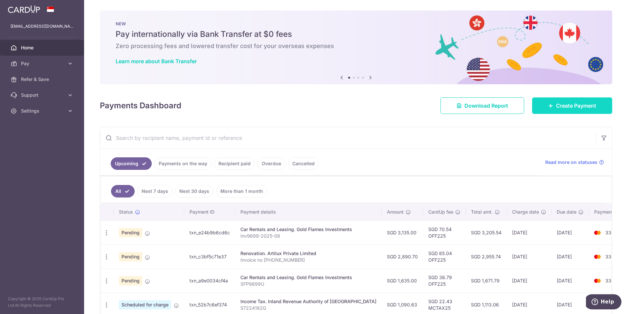
click at [571, 109] on span "Create Payment" at bounding box center [577, 106] width 40 height 8
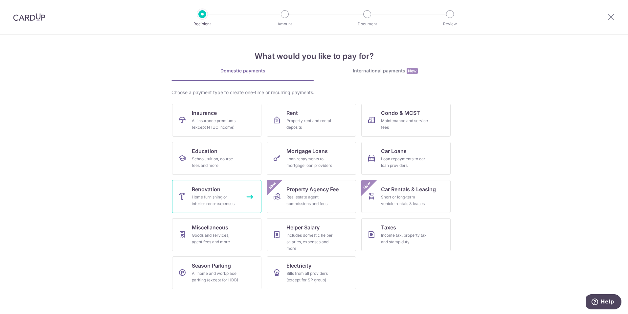
click at [226, 193] on link "Renovation Home furnishing or interior reno-expenses" at bounding box center [216, 196] width 89 height 33
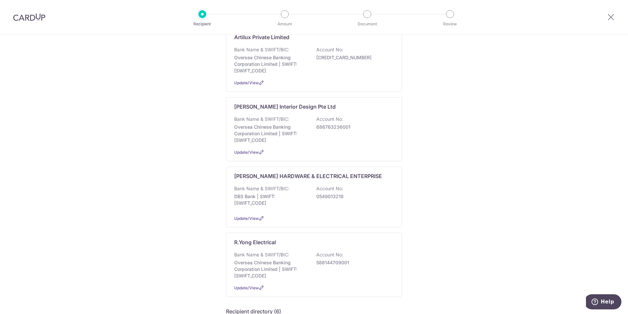
scroll to position [66, 0]
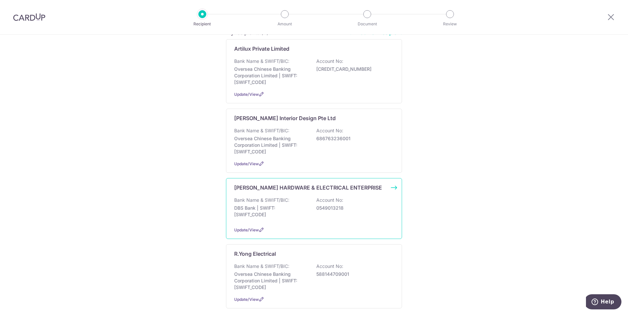
click at [391, 186] on div "[PERSON_NAME] HARDWARE & ELECTRICAL ENTERPRISE Bank Name & SWIFT/BIC: DBS Bank …" at bounding box center [314, 208] width 176 height 61
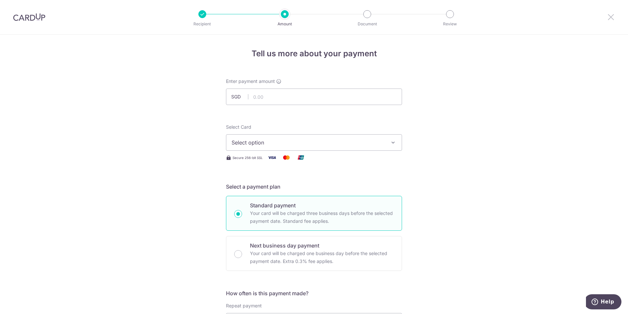
click at [611, 14] on icon at bounding box center [611, 17] width 8 height 8
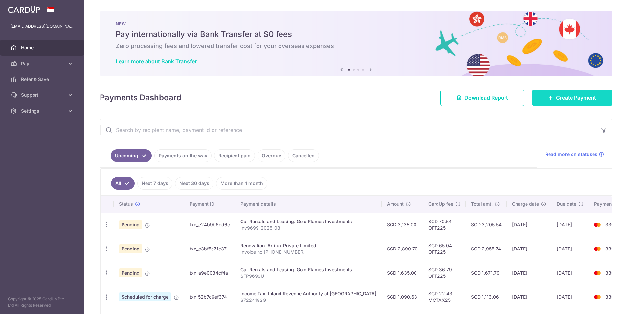
click at [578, 97] on span "Create Payment" at bounding box center [577, 98] width 40 height 8
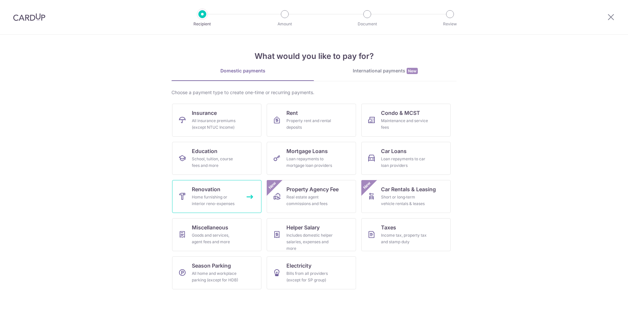
click at [219, 200] on div "Home furnishing or interior reno-expenses" at bounding box center [215, 200] width 47 height 13
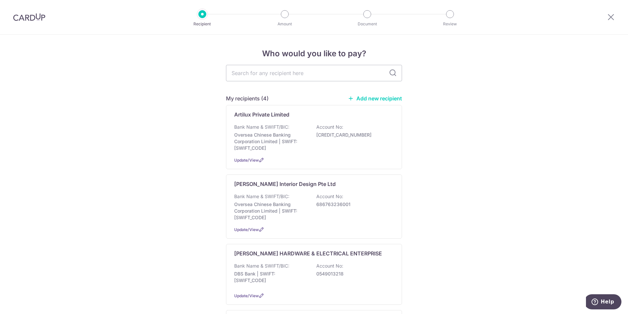
click at [387, 99] on link "Add new recipient" at bounding box center [375, 98] width 54 height 7
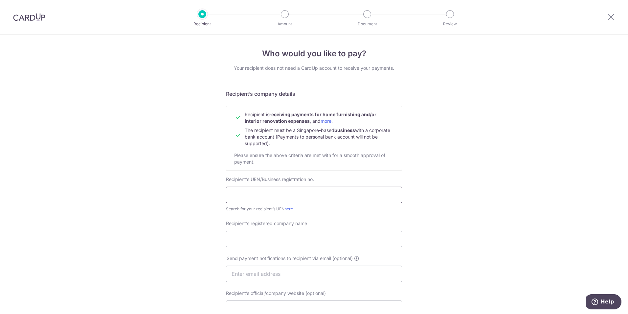
click at [354, 200] on input "text" at bounding box center [314, 194] width 176 height 16
type input "197502143C"
type input "Eldric Marketing Pte Ltd"
type input "9893413983"
type input "Eldroc Marketing Pte Ltd"
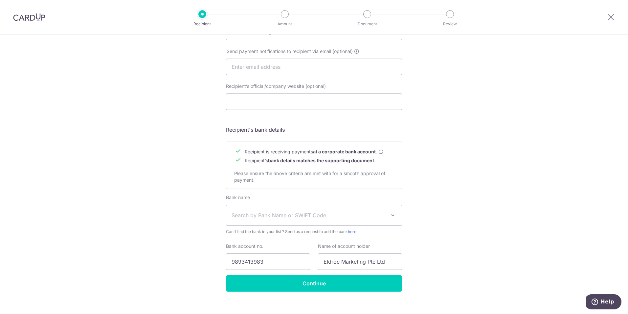
scroll to position [215, 0]
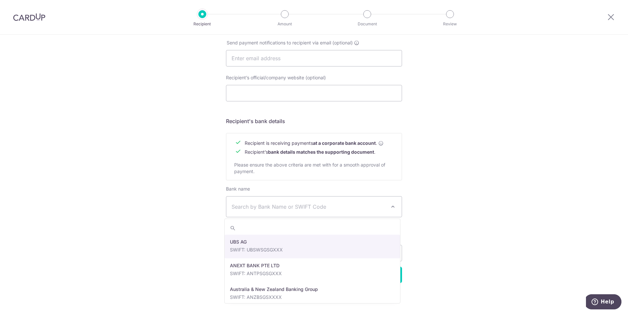
click at [374, 205] on span "Search by Bank Name or SWIFT Code" at bounding box center [309, 206] width 154 height 8
type input "united"
select select "23668"
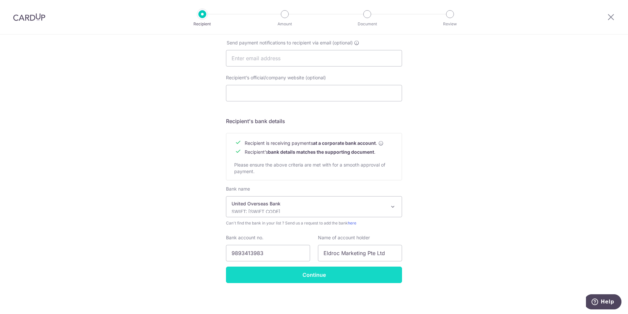
click at [328, 276] on input "Continue" at bounding box center [314, 274] width 176 height 16
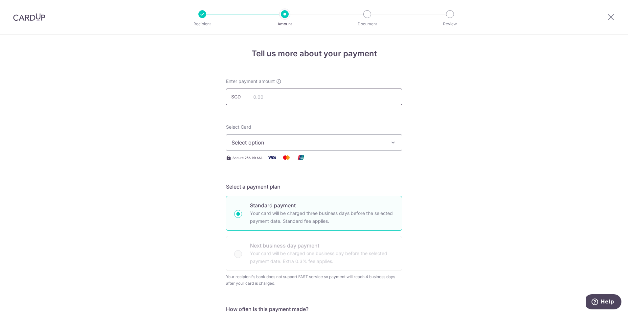
click at [308, 96] on input "text" at bounding box center [314, 96] width 176 height 16
type input "4,468.00"
click at [394, 145] on icon "button" at bounding box center [393, 142] width 7 height 7
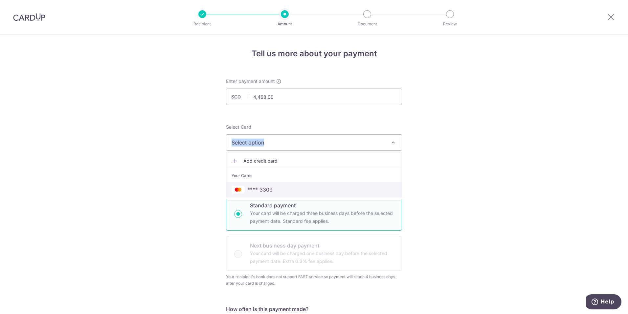
click at [302, 186] on span "**** 3309" at bounding box center [314, 189] width 165 height 8
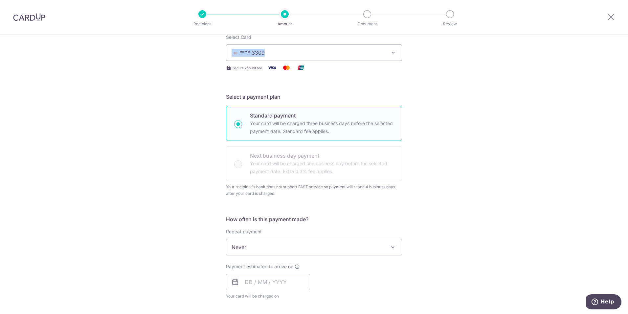
scroll to position [131, 0]
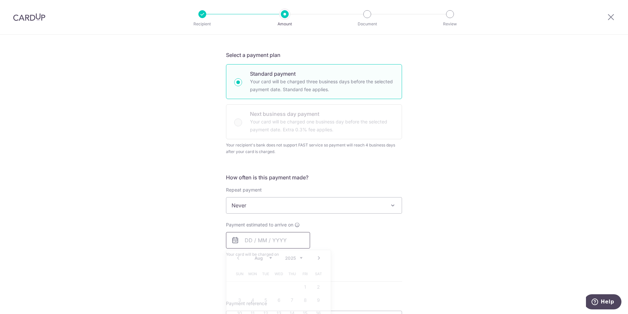
click at [267, 245] on input "text" at bounding box center [268, 240] width 84 height 16
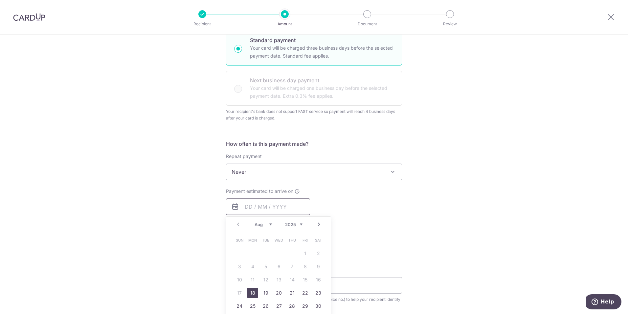
scroll to position [263, 0]
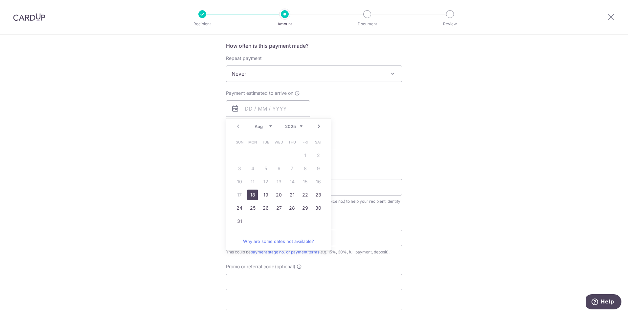
click at [248, 191] on link "18" at bounding box center [253, 194] width 11 height 11
type input "[DATE]"
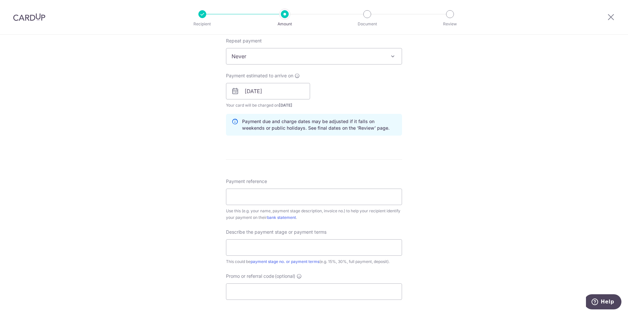
scroll to position [296, 0]
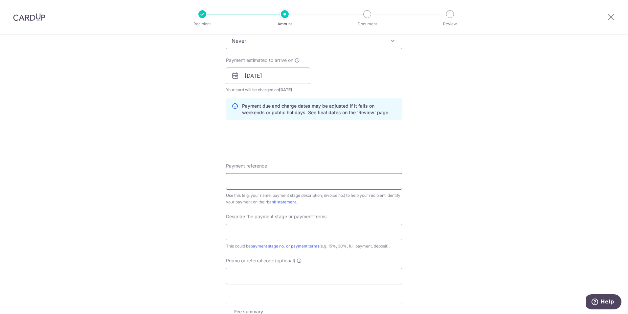
click at [273, 185] on input "Payment reference" at bounding box center [314, 181] width 176 height 16
type input "sales order 22116"
click at [392, 235] on input "text" at bounding box center [314, 232] width 176 height 16
type input "full payment"
click at [483, 217] on div "Tell us more about your payment Enter payment amount SGD 4,468.00 4468.00 Recip…" at bounding box center [314, 79] width 628 height 681
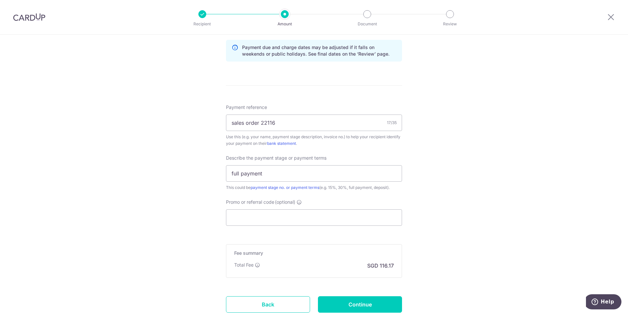
scroll to position [402, 0]
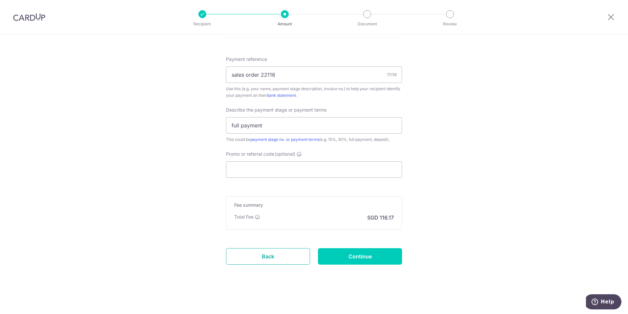
drag, startPoint x: 280, startPoint y: 259, endPoint x: 347, endPoint y: 36, distance: 233.1
click at [280, 259] on link "Back" at bounding box center [268, 256] width 84 height 16
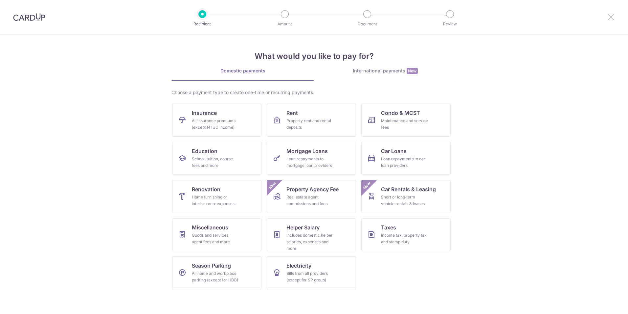
click at [611, 17] on icon at bounding box center [611, 17] width 8 height 8
